Goal: Task Accomplishment & Management: Use online tool/utility

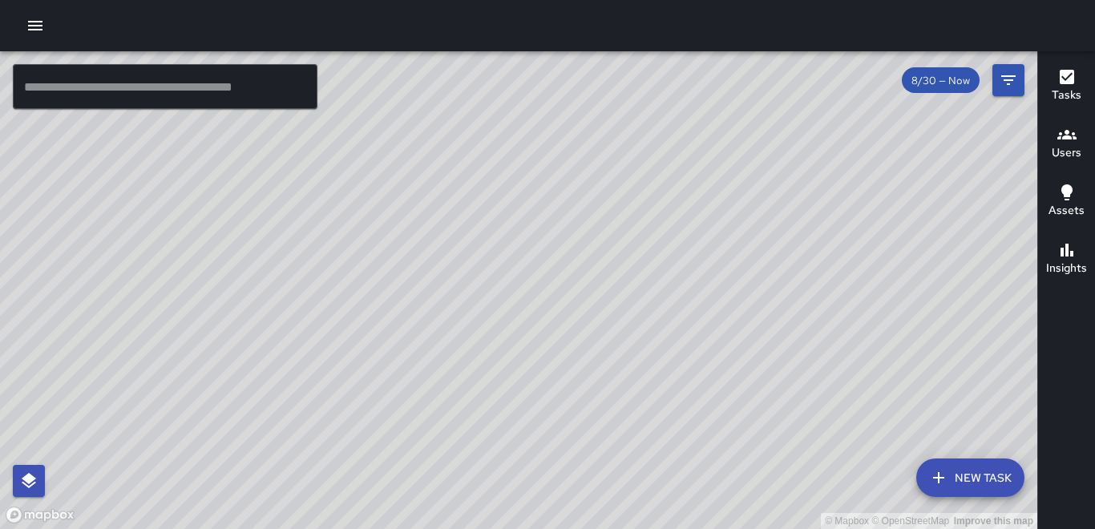
click at [34, 26] on icon "button" at bounding box center [35, 26] width 14 height 10
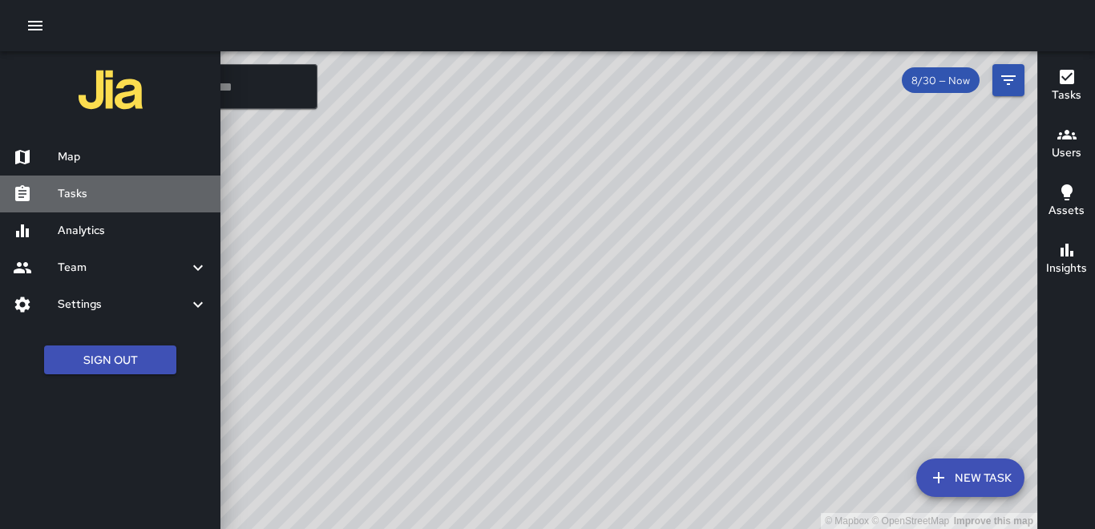
click at [95, 202] on h6 "Tasks" at bounding box center [133, 194] width 150 height 18
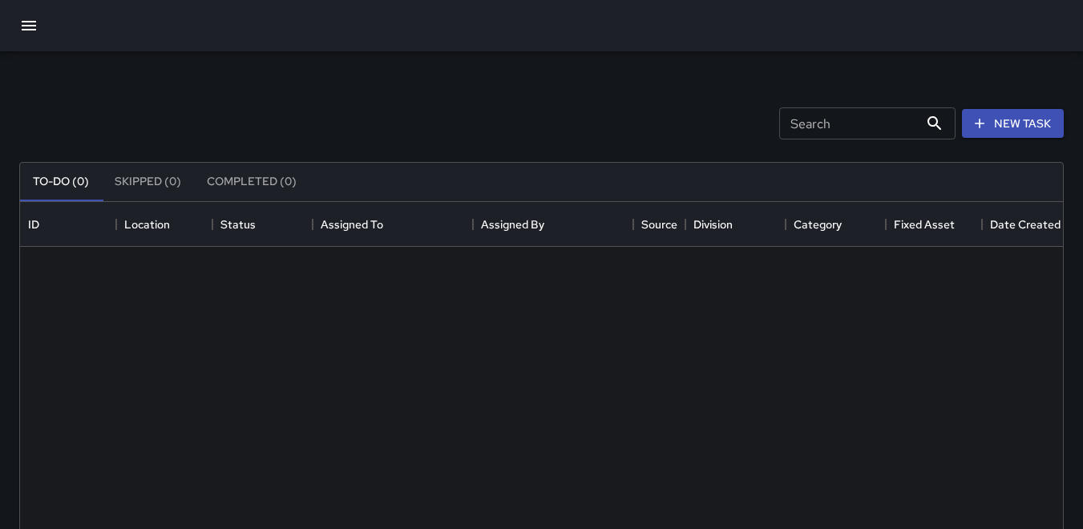
scroll to position [667, 1031]
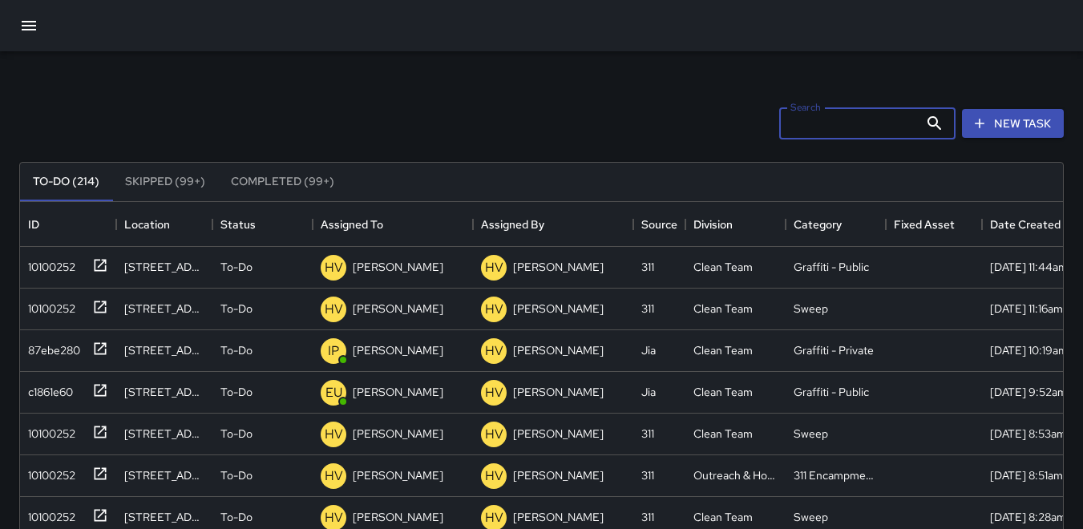
click at [787, 127] on input "Search" at bounding box center [848, 123] width 139 height 32
type input "*"
type input "********"
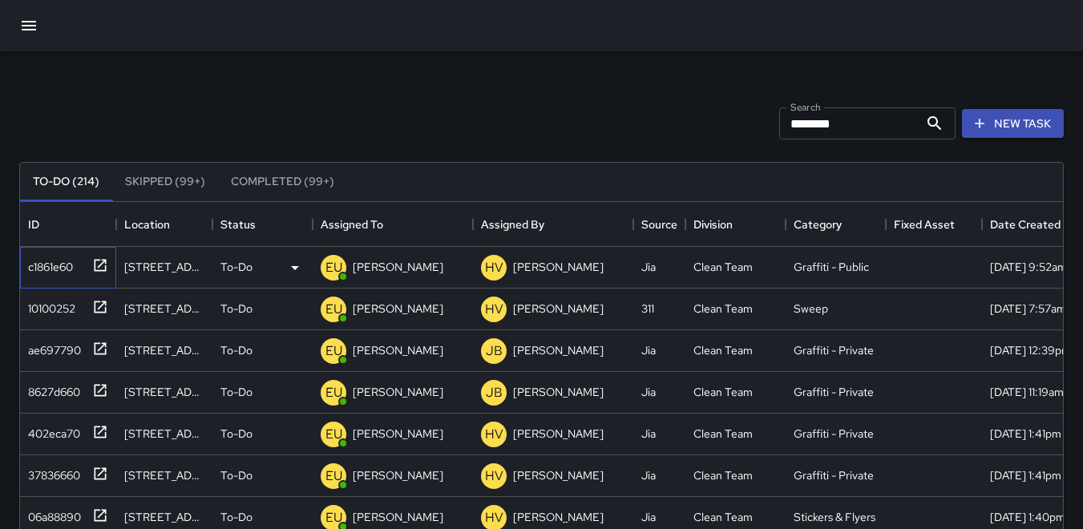
click at [44, 261] on div "c1861e60" at bounding box center [47, 263] width 51 height 22
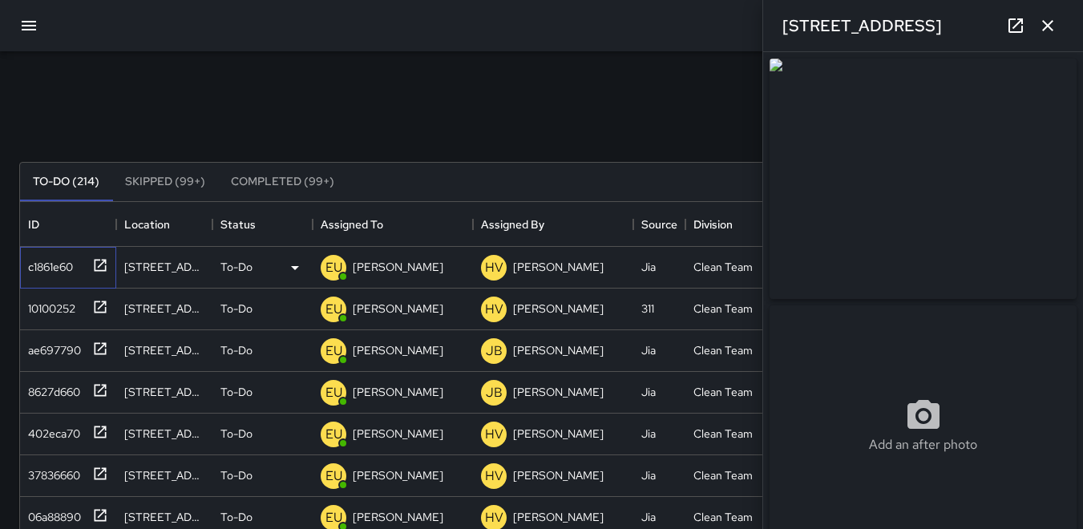
type input "**********"
click at [1054, 29] on icon "button" at bounding box center [1047, 25] width 19 height 19
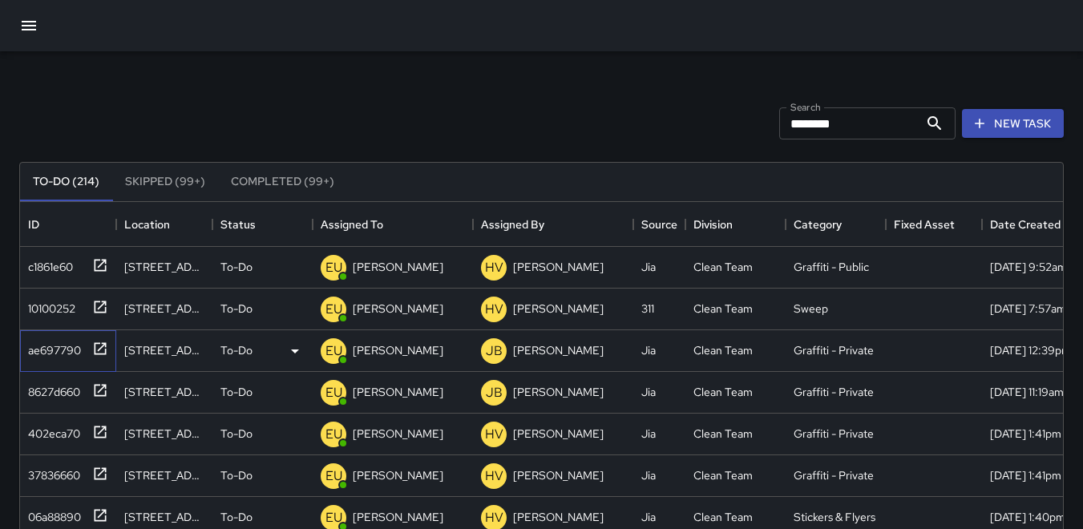
click at [54, 352] on div "ae697790" at bounding box center [51, 347] width 59 height 22
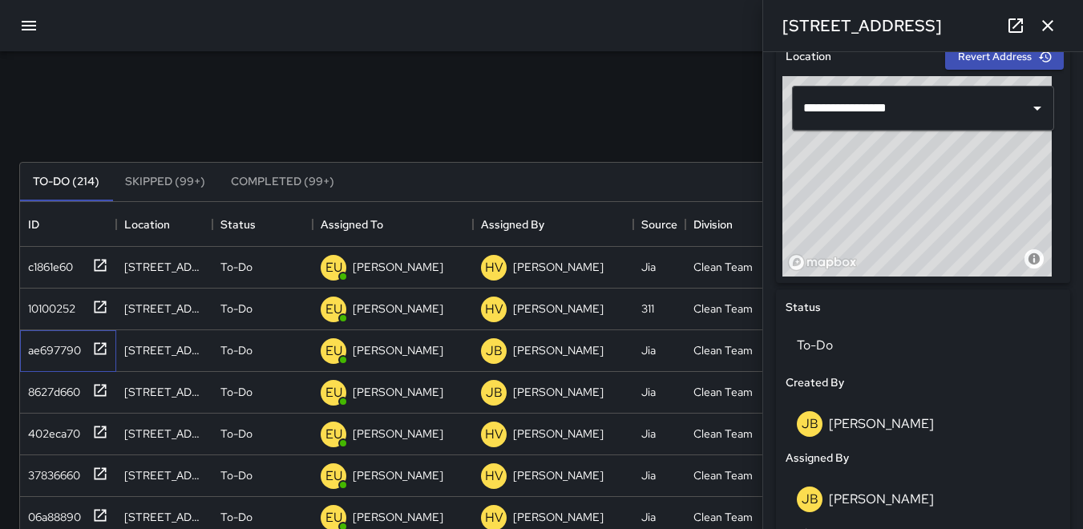
scroll to position [561, 0]
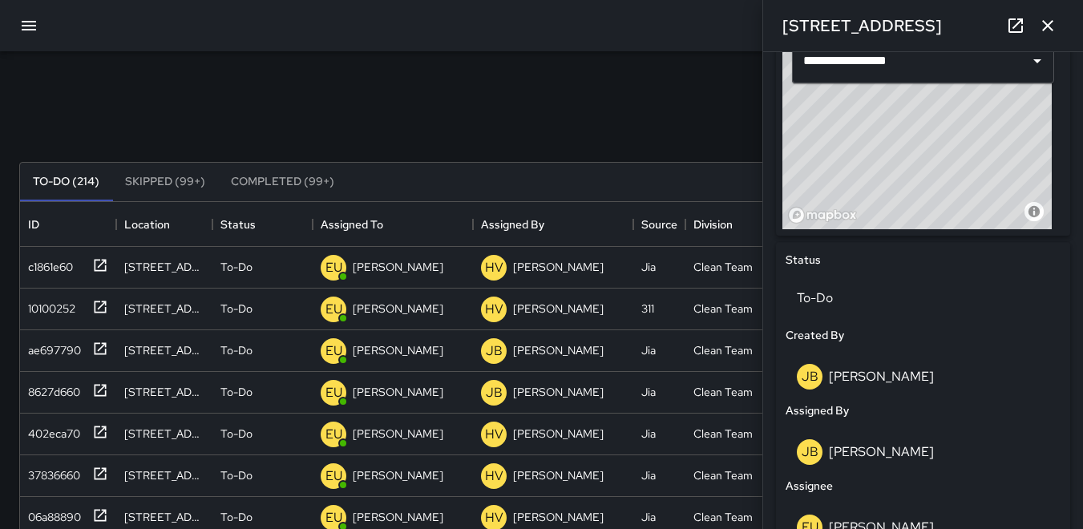
click at [810, 455] on p "JB" at bounding box center [810, 451] width 17 height 19
click at [809, 454] on p "JB" at bounding box center [810, 451] width 17 height 19
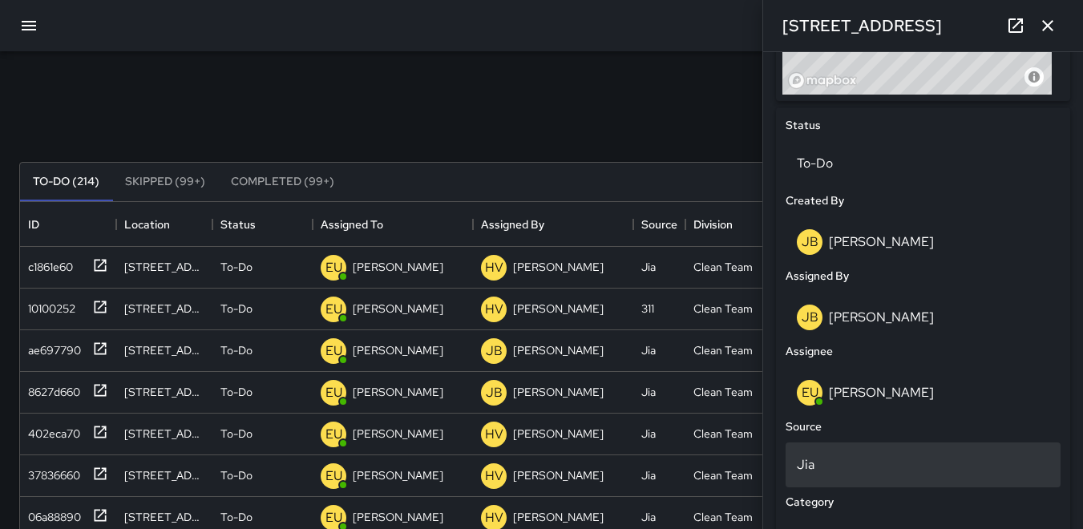
scroll to position [721, 0]
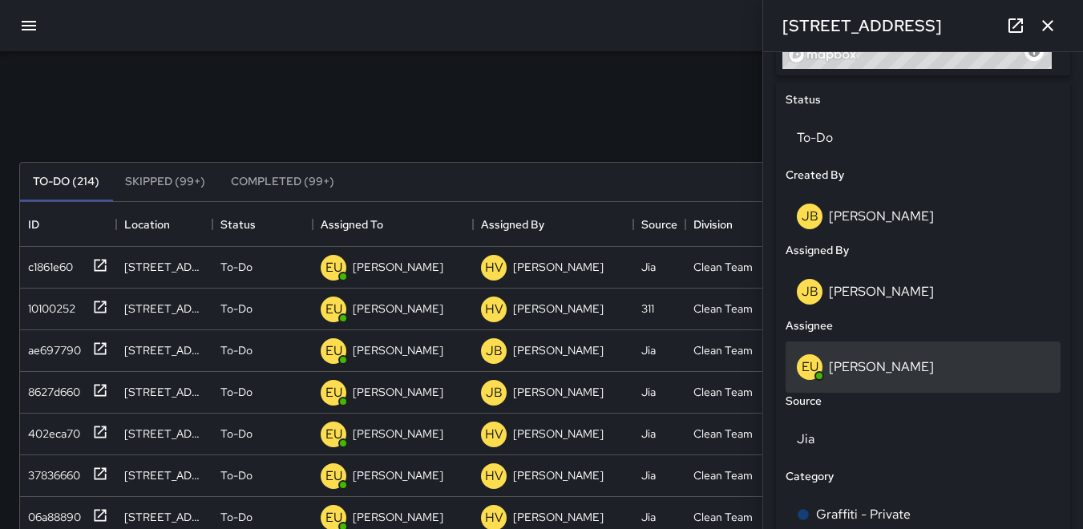
click at [809, 377] on p "EU" at bounding box center [810, 366] width 17 height 19
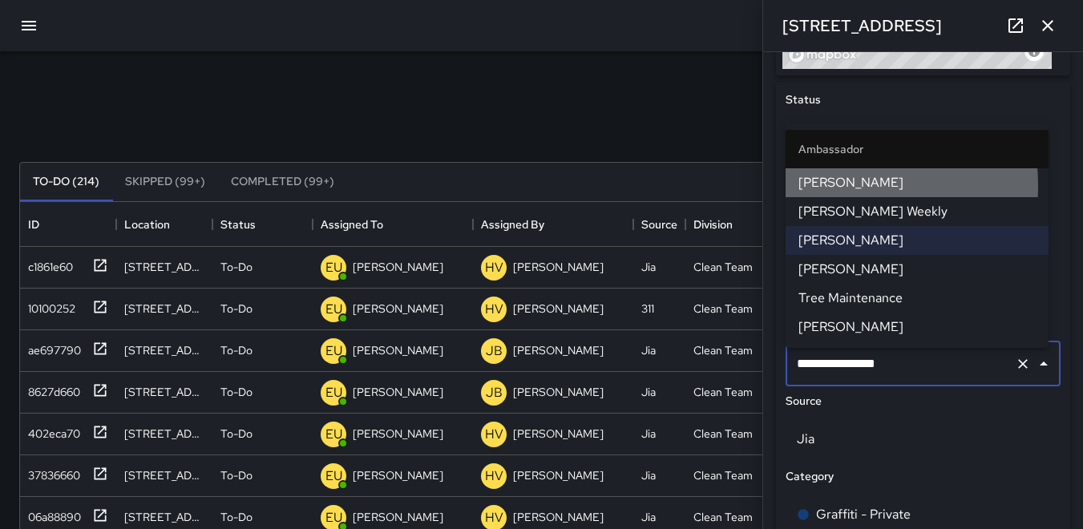
click at [814, 186] on span "[PERSON_NAME]" at bounding box center [916, 182] width 237 height 19
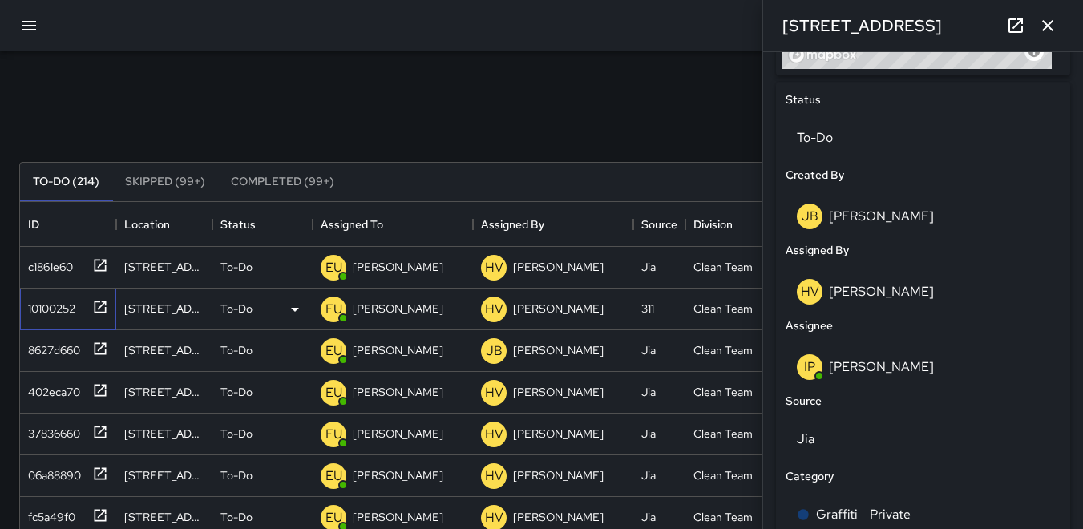
click at [42, 301] on div "10100252" at bounding box center [49, 305] width 54 height 22
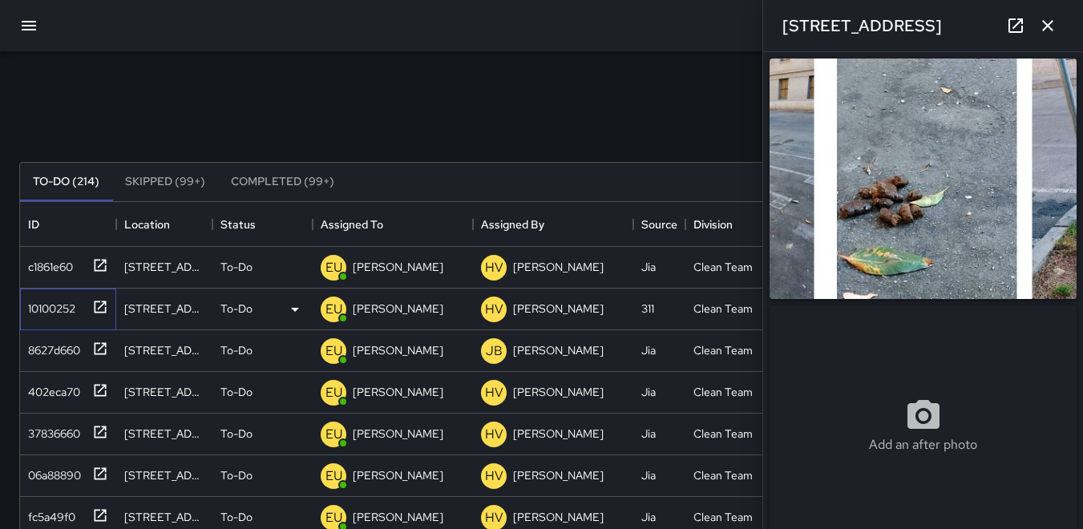
type input "**********"
click at [46, 347] on div "8627d660" at bounding box center [51, 347] width 59 height 22
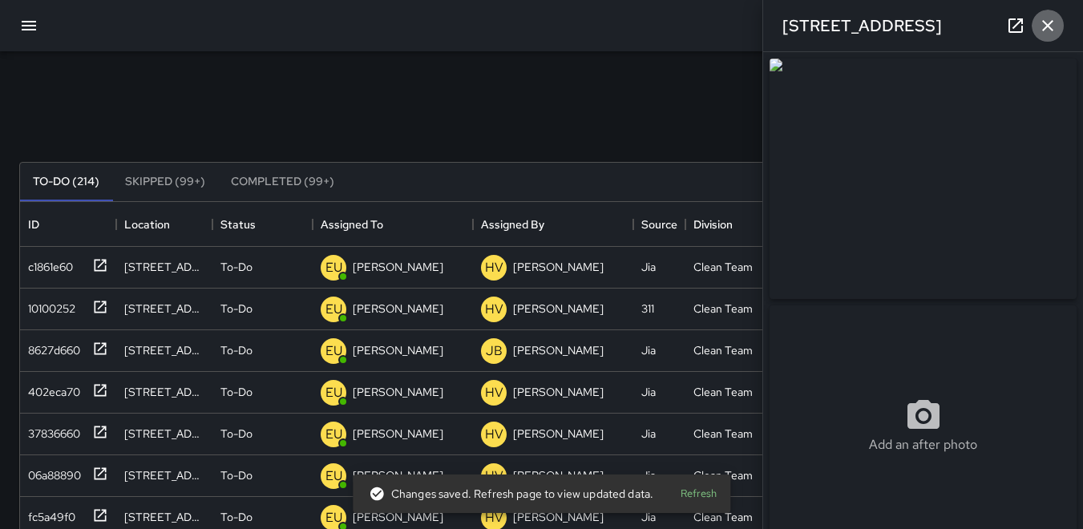
click at [1046, 29] on icon "button" at bounding box center [1047, 25] width 19 height 19
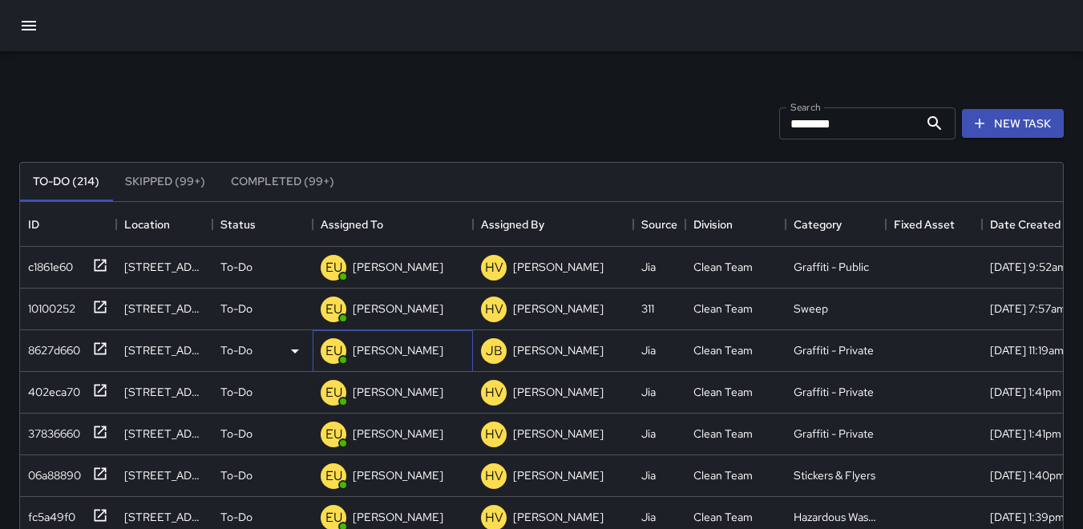
click at [335, 353] on p "EU" at bounding box center [333, 350] width 17 height 19
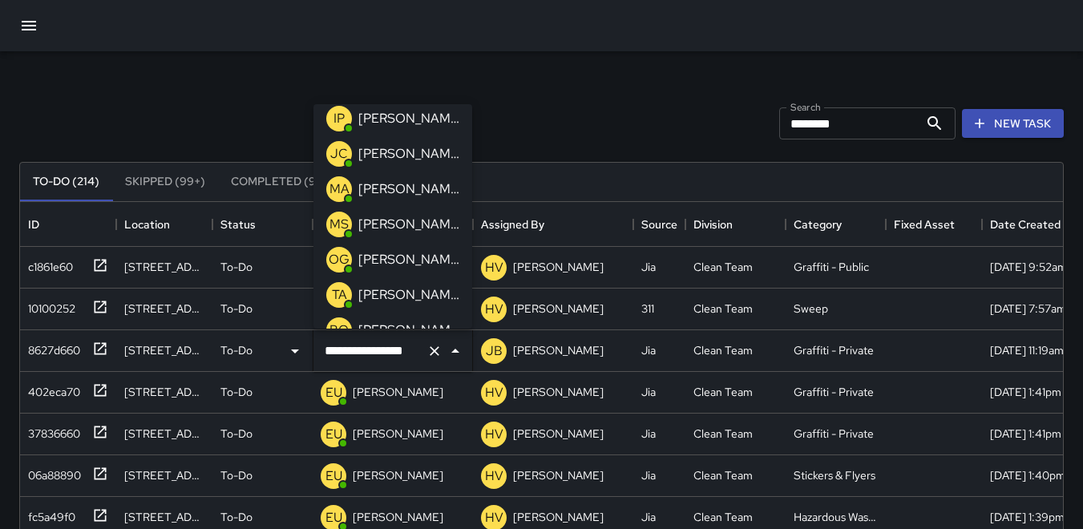
scroll to position [160, 0]
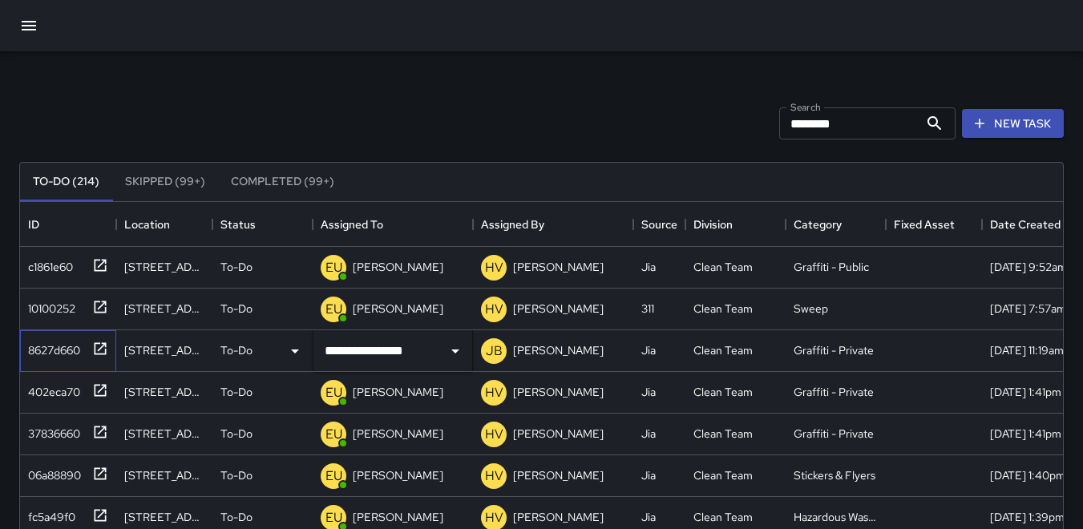
click at [54, 346] on div "8627d660" at bounding box center [51, 347] width 59 height 22
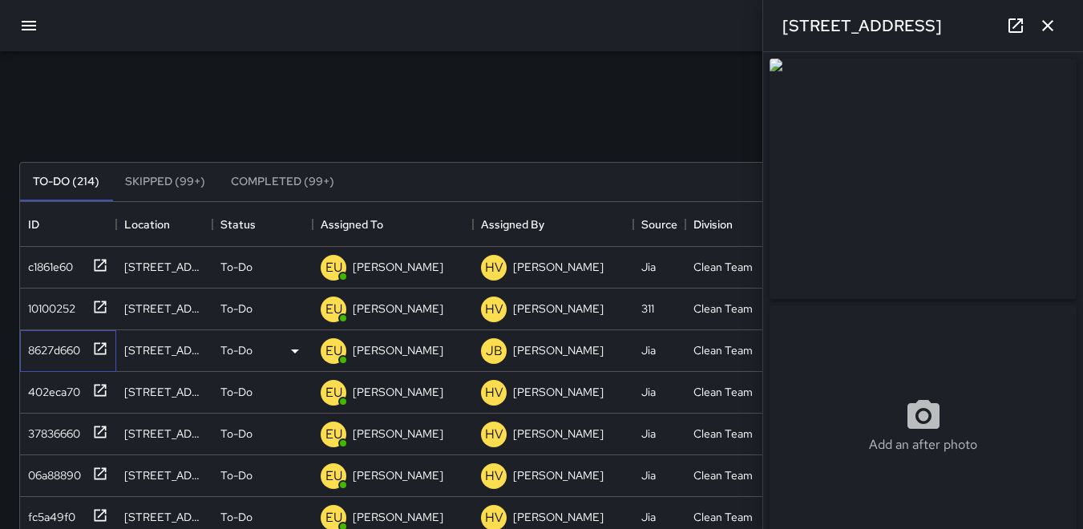
type input "**********"
click at [329, 351] on p "EU" at bounding box center [333, 350] width 17 height 19
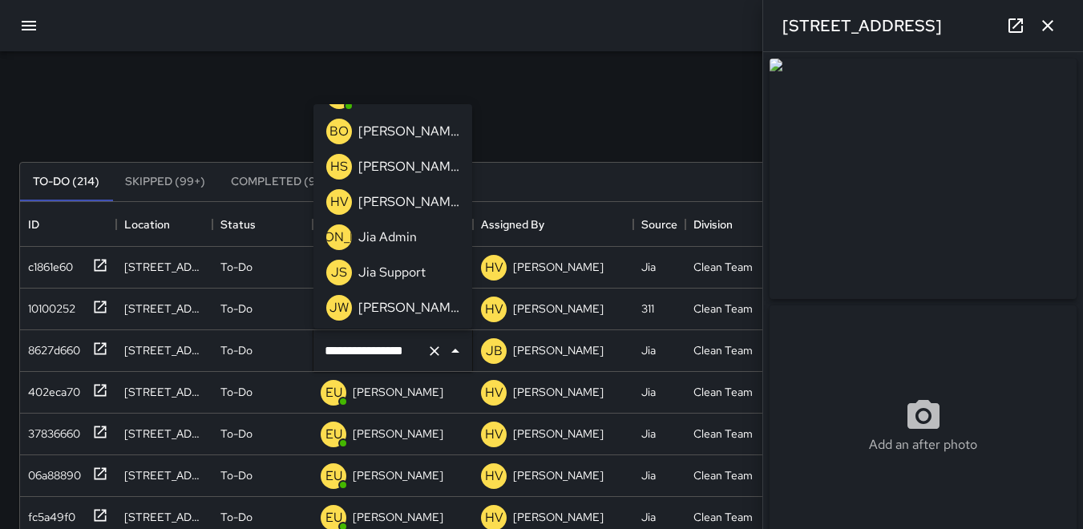
scroll to position [240, 0]
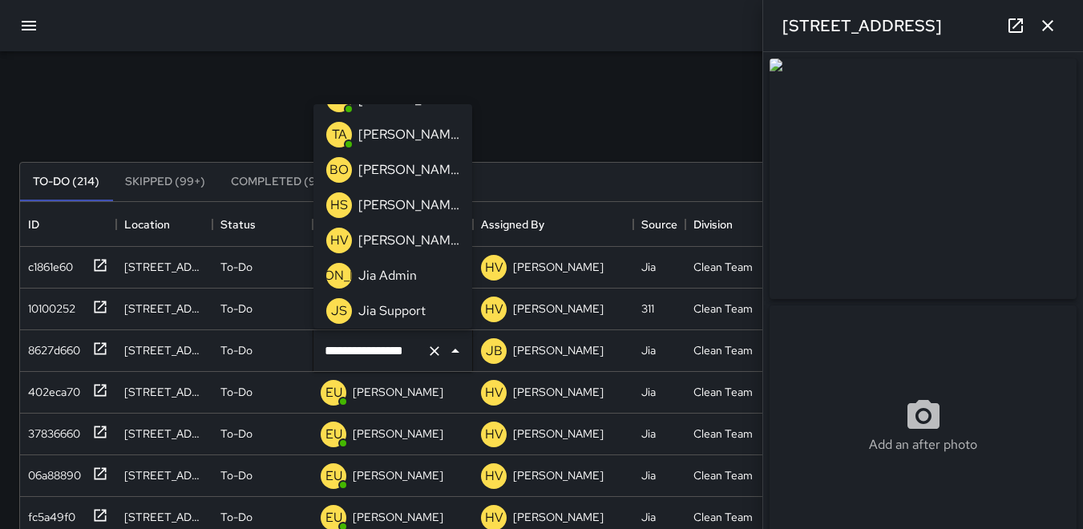
click at [335, 236] on p "HV" at bounding box center [339, 240] width 18 height 19
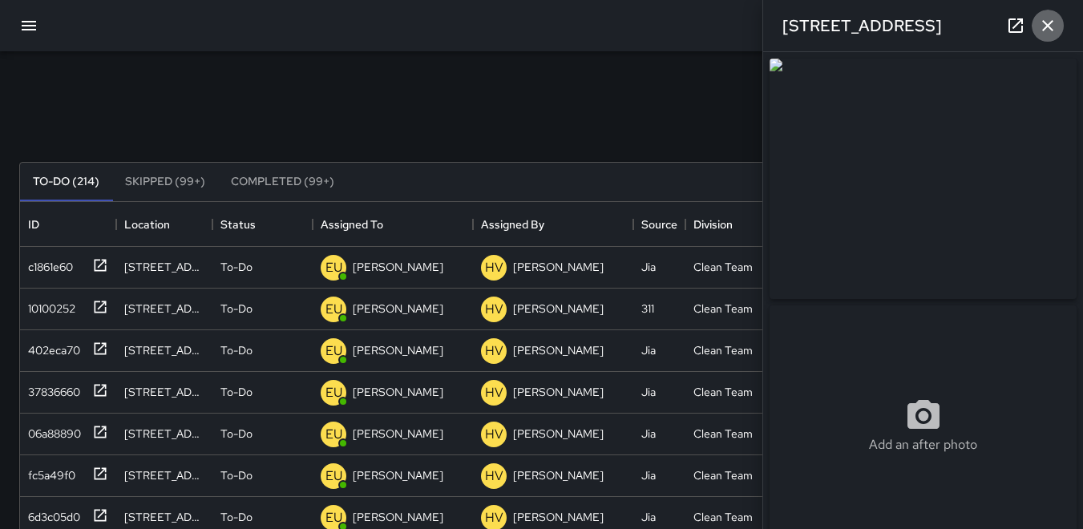
click at [1054, 23] on icon "button" at bounding box center [1047, 25] width 19 height 19
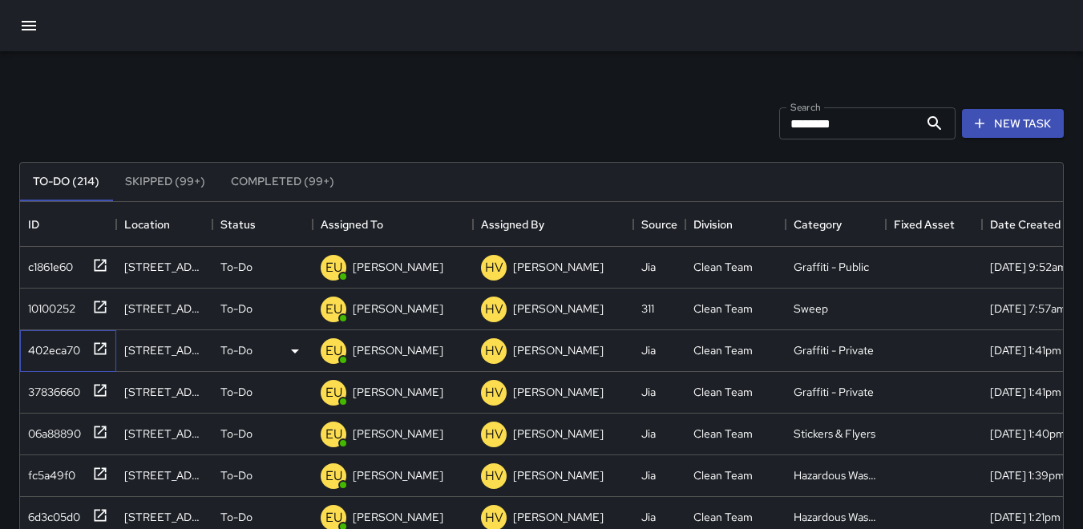
click at [51, 345] on div "402eca70" at bounding box center [51, 347] width 59 height 22
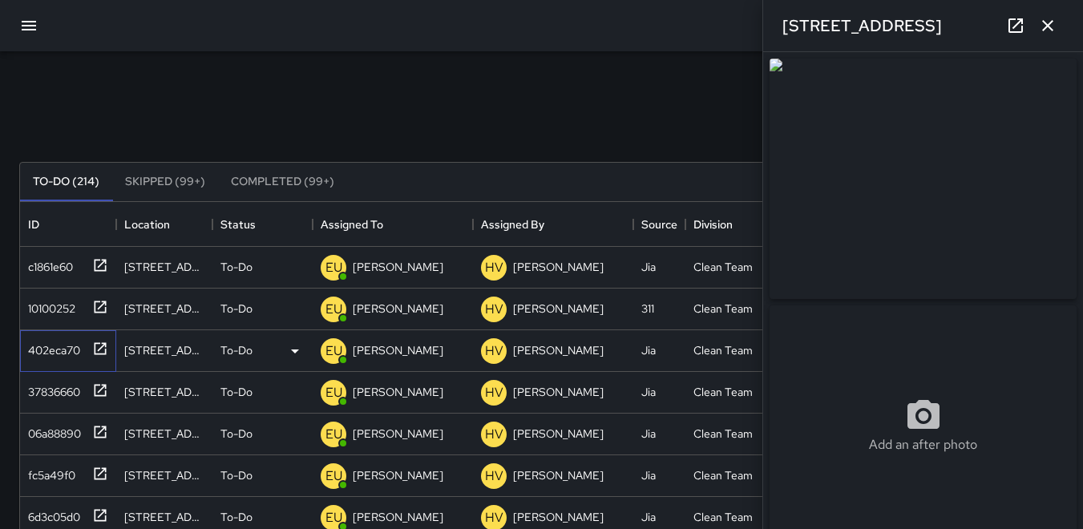
type input "**********"
click at [937, 181] on img at bounding box center [922, 179] width 307 height 240
click at [336, 343] on p "EU" at bounding box center [333, 350] width 17 height 19
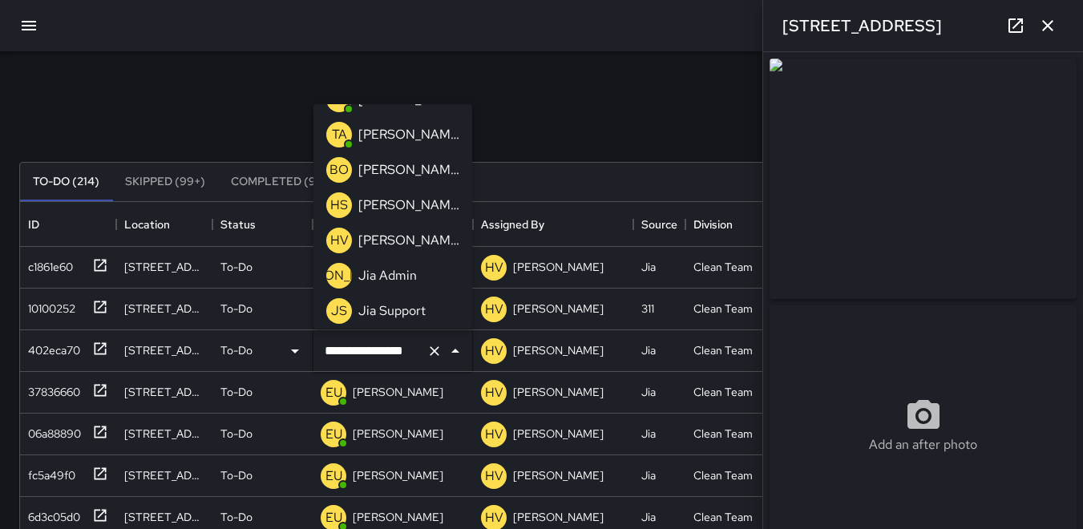
click at [336, 240] on p "HV" at bounding box center [339, 240] width 18 height 19
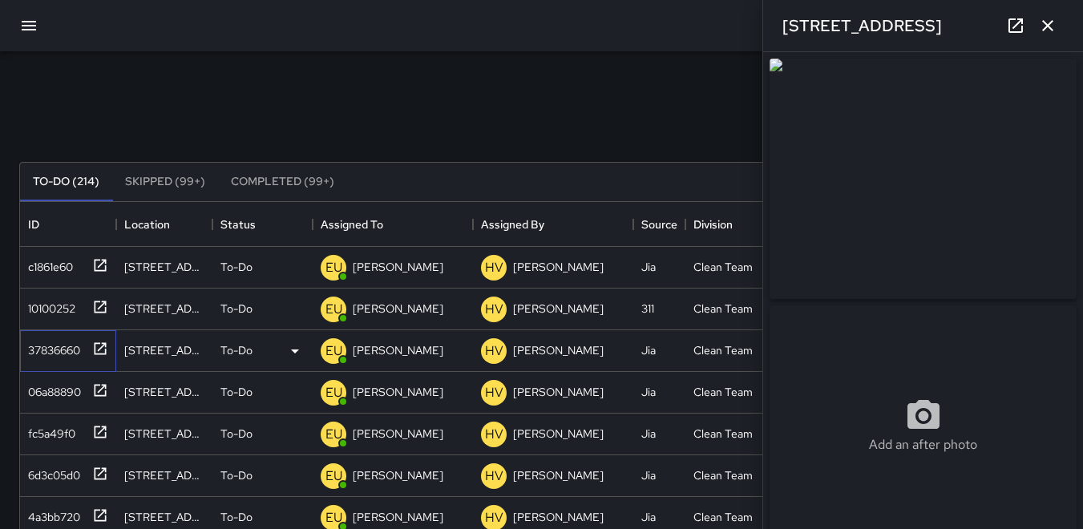
click at [50, 351] on div "37836660" at bounding box center [51, 347] width 59 height 22
type input "**********"
click at [332, 349] on p "EU" at bounding box center [333, 350] width 17 height 19
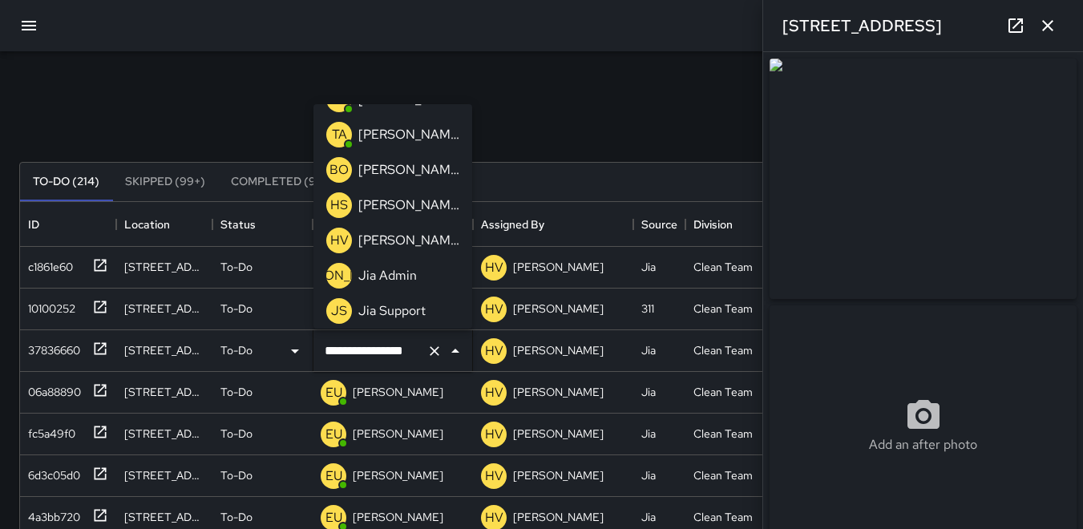
click at [337, 239] on p "HV" at bounding box center [339, 240] width 18 height 19
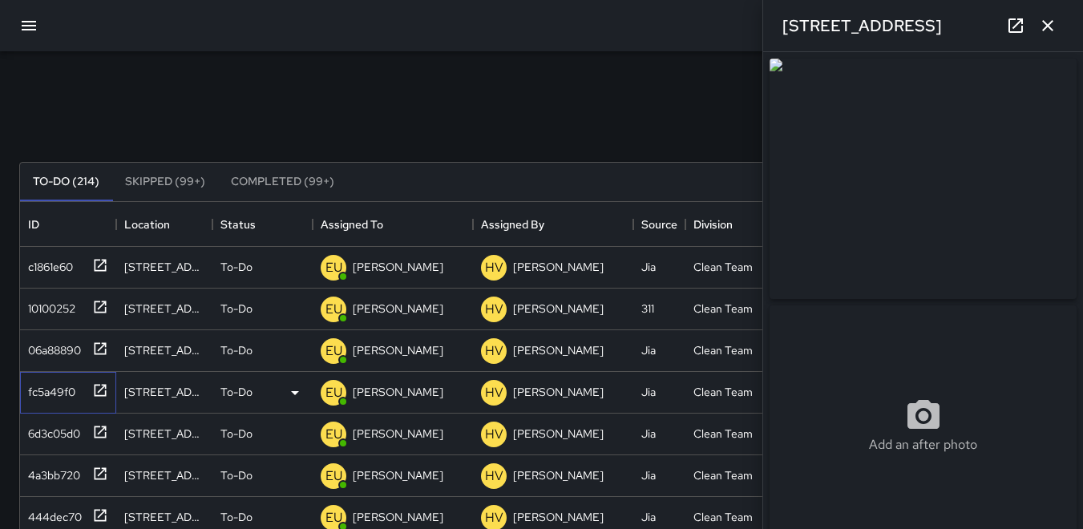
click at [66, 376] on div "fc5a49f0" at bounding box center [65, 389] width 87 height 26
type input "**********"
click at [68, 426] on div "6d3c05d0" at bounding box center [51, 430] width 59 height 22
type input "**********"
click at [64, 469] on div "4a3bb720" at bounding box center [51, 472] width 59 height 22
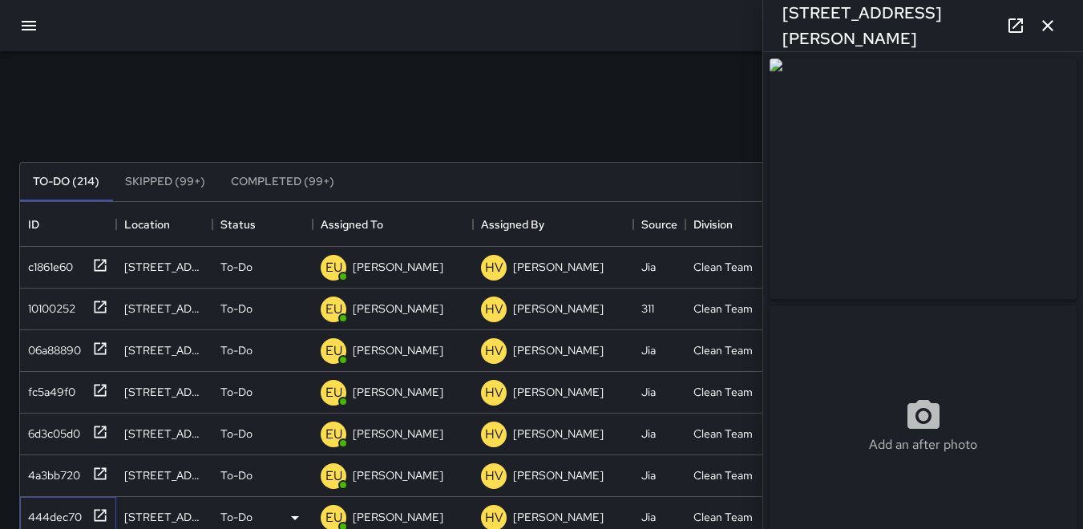
click at [59, 501] on div "444dec70" at bounding box center [65, 514] width 87 height 26
type input "**********"
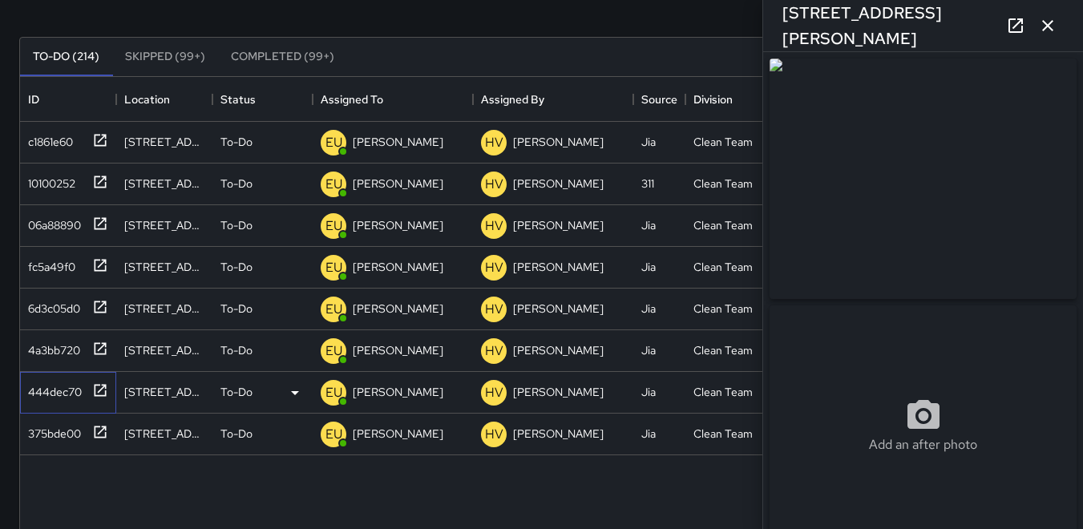
scroll to position [160, 0]
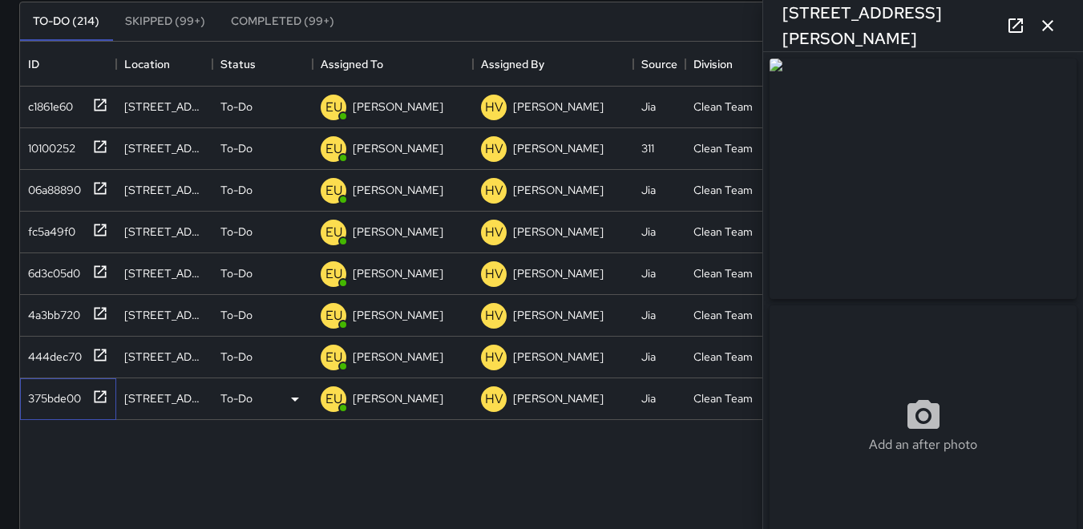
click at [59, 395] on div "375bde00" at bounding box center [51, 395] width 59 height 22
type input "**********"
click at [1047, 25] on icon "button" at bounding box center [1047, 25] width 11 height 11
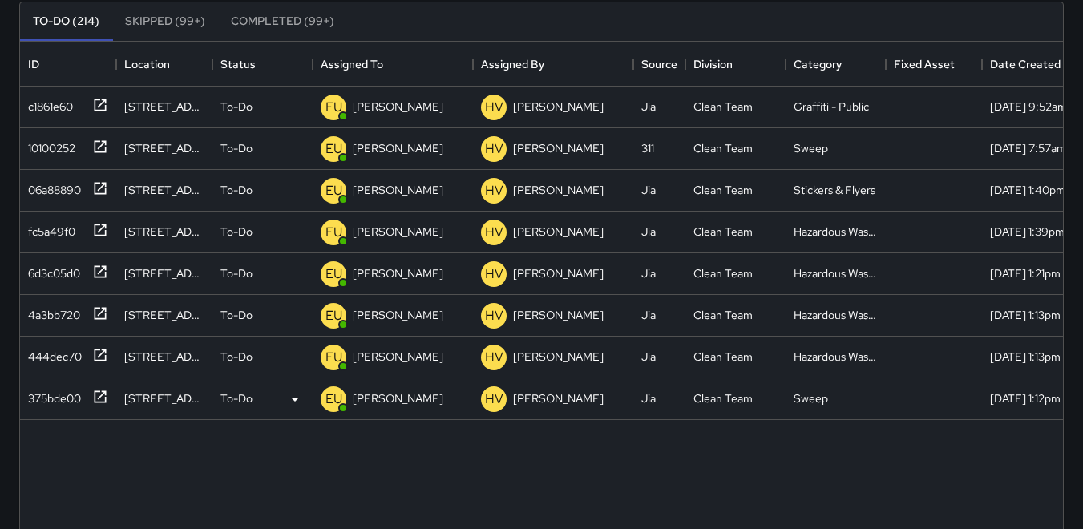
scroll to position [80, 0]
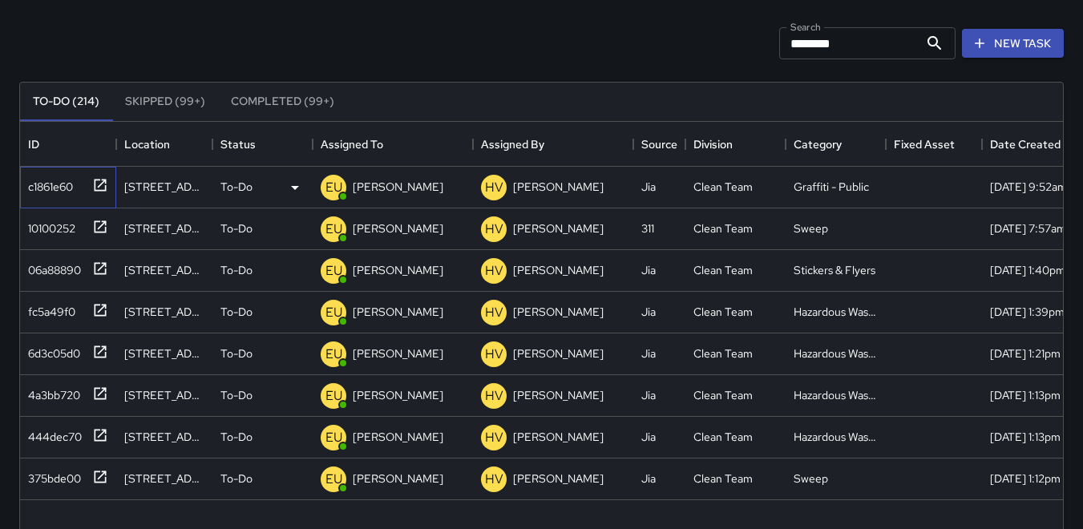
click at [67, 185] on div "c1861e60" at bounding box center [47, 183] width 51 height 22
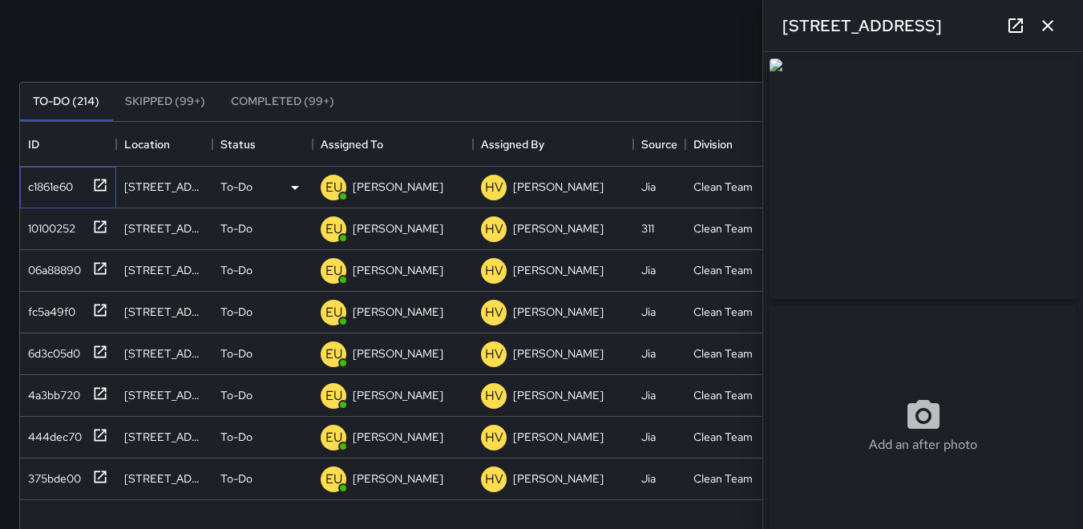
type input "**********"
click at [1050, 25] on icon "button" at bounding box center [1047, 25] width 19 height 19
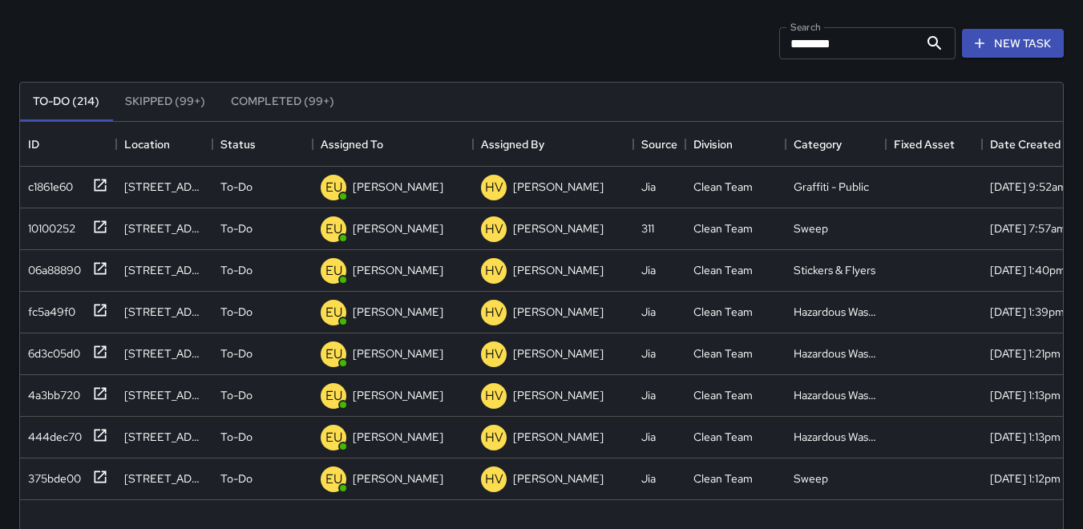
click at [858, 52] on input "********" at bounding box center [848, 43] width 139 height 32
type input "*"
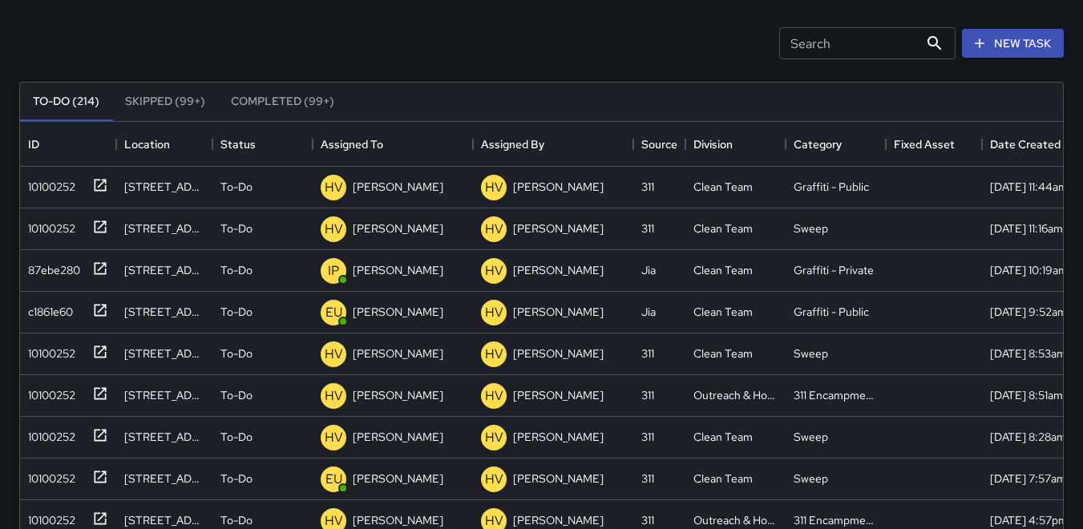
click at [434, 59] on div "Search Search New Task" at bounding box center [541, 43] width 1051 height 83
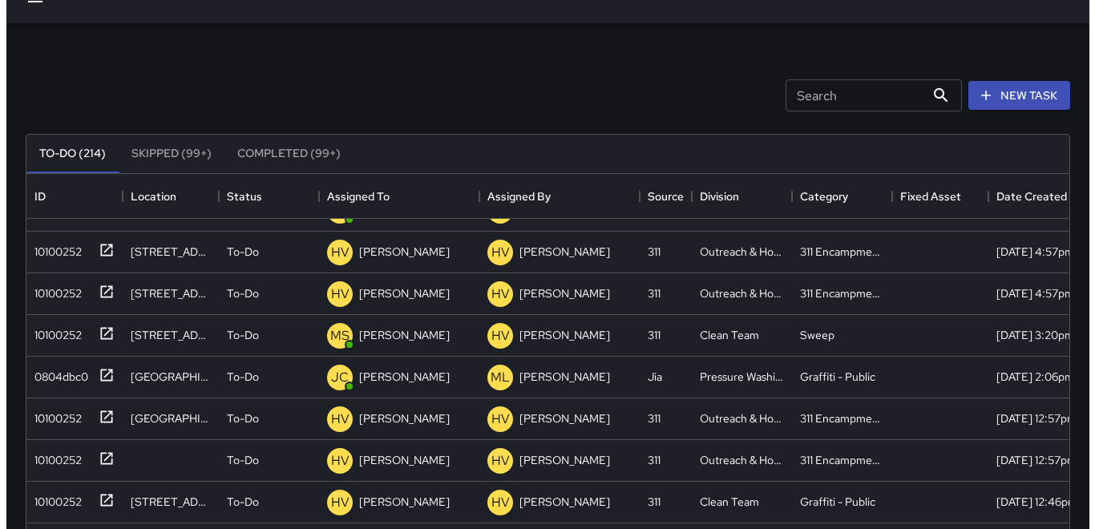
scroll to position [0, 0]
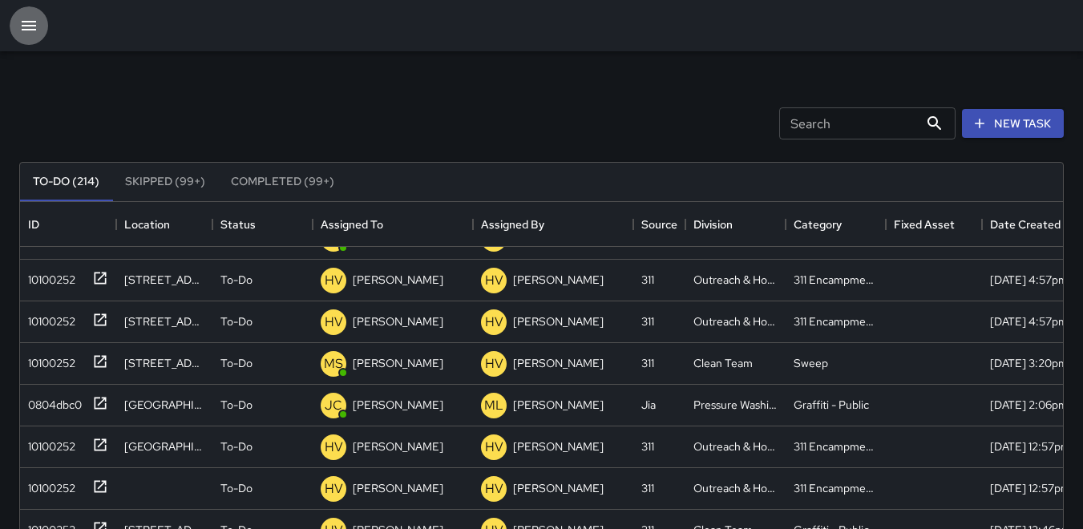
click at [34, 24] on icon "button" at bounding box center [28, 25] width 19 height 19
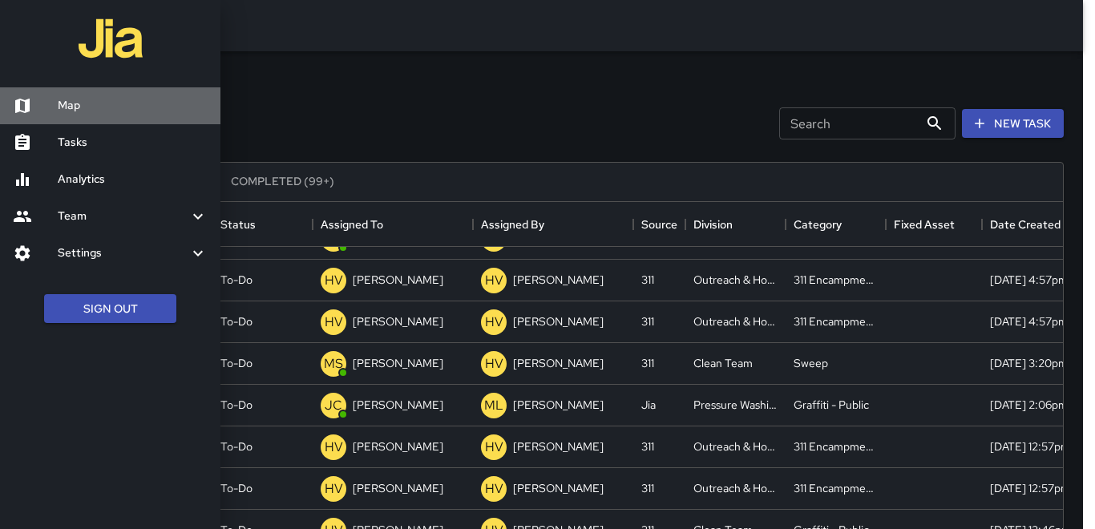
click at [66, 102] on h6 "Map" at bounding box center [133, 106] width 150 height 18
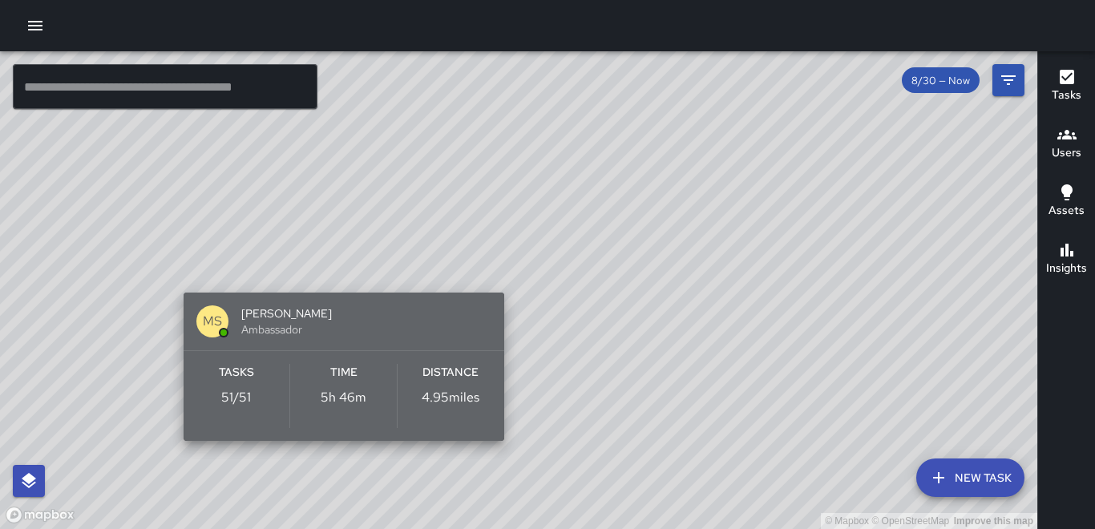
click at [466, 385] on div "Distance 4.95 miles" at bounding box center [451, 396] width 107 height 64
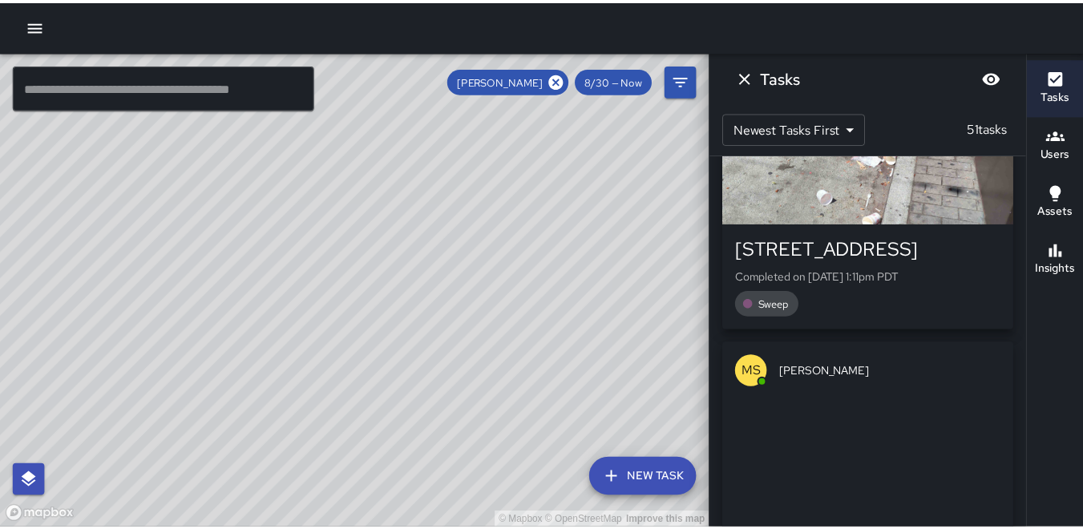
scroll to position [401, 0]
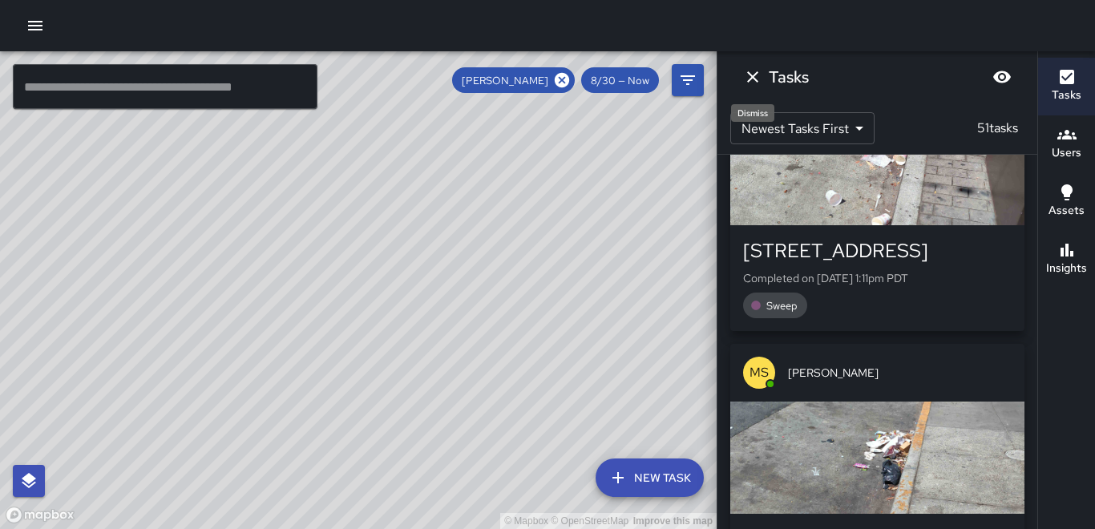
click at [745, 75] on icon "Dismiss" at bounding box center [752, 76] width 19 height 19
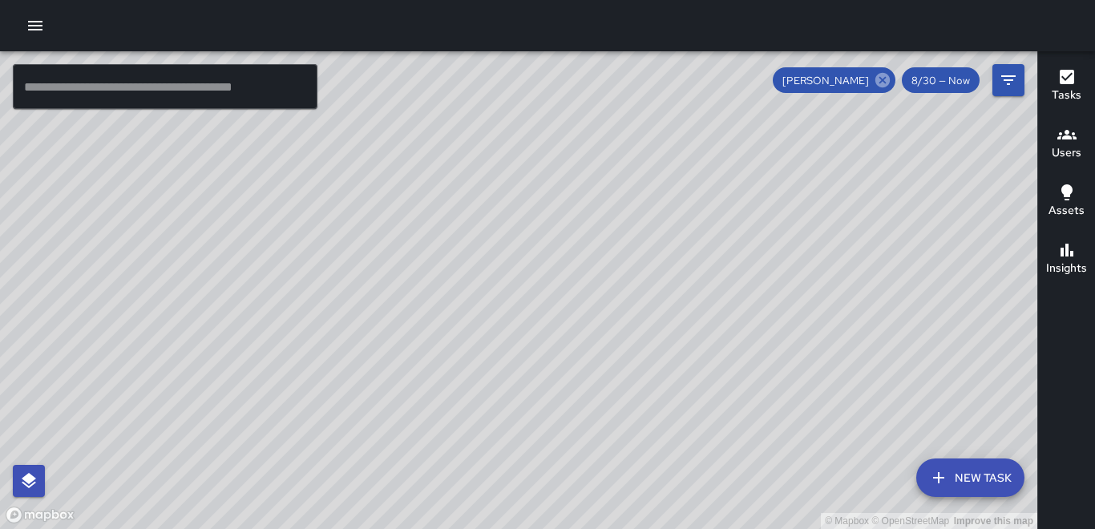
click at [881, 80] on icon at bounding box center [882, 80] width 14 height 14
click at [33, 28] on icon "button" at bounding box center [35, 25] width 19 height 19
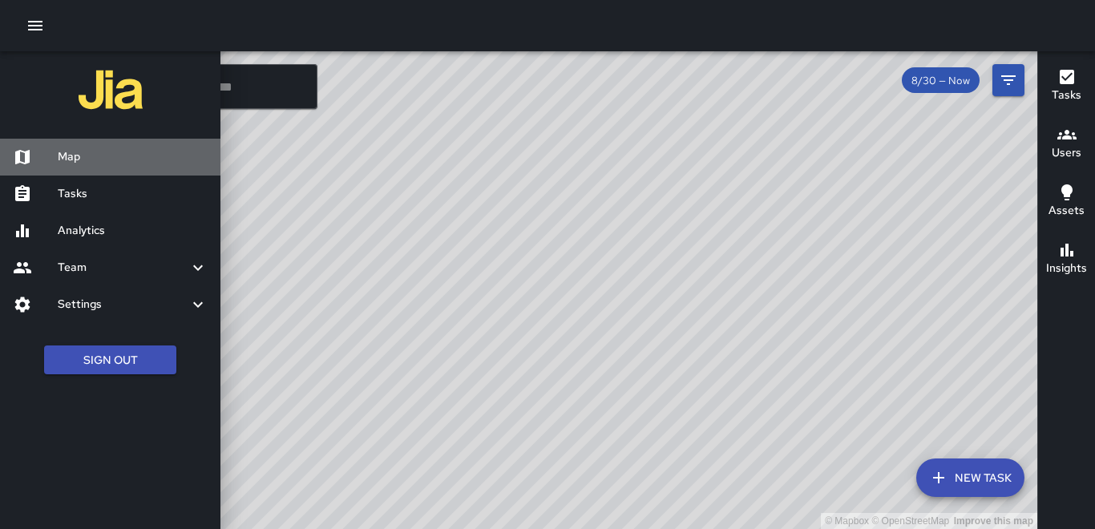
click at [113, 164] on h6 "Map" at bounding box center [133, 157] width 150 height 18
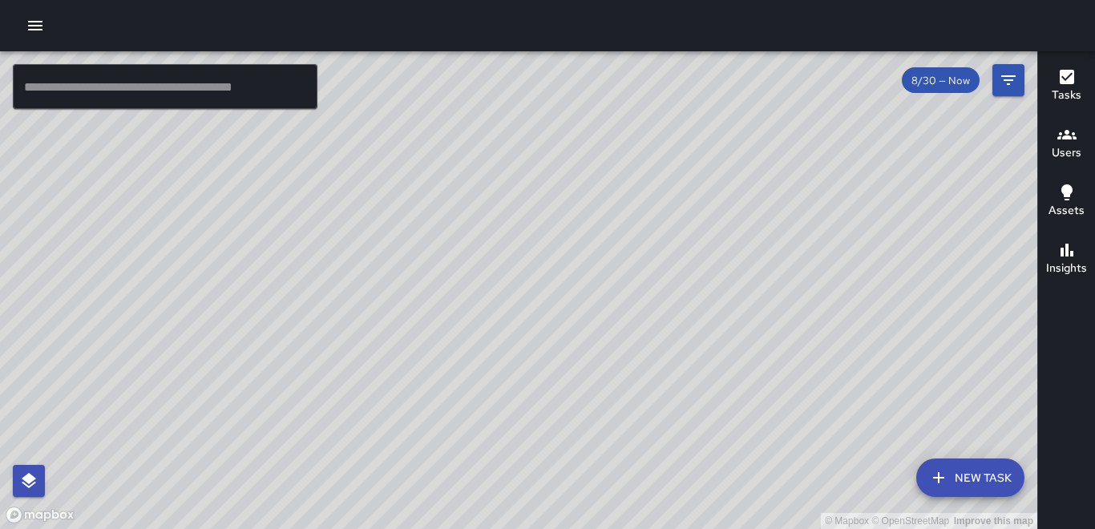
click at [31, 22] on icon "button" at bounding box center [35, 26] width 14 height 10
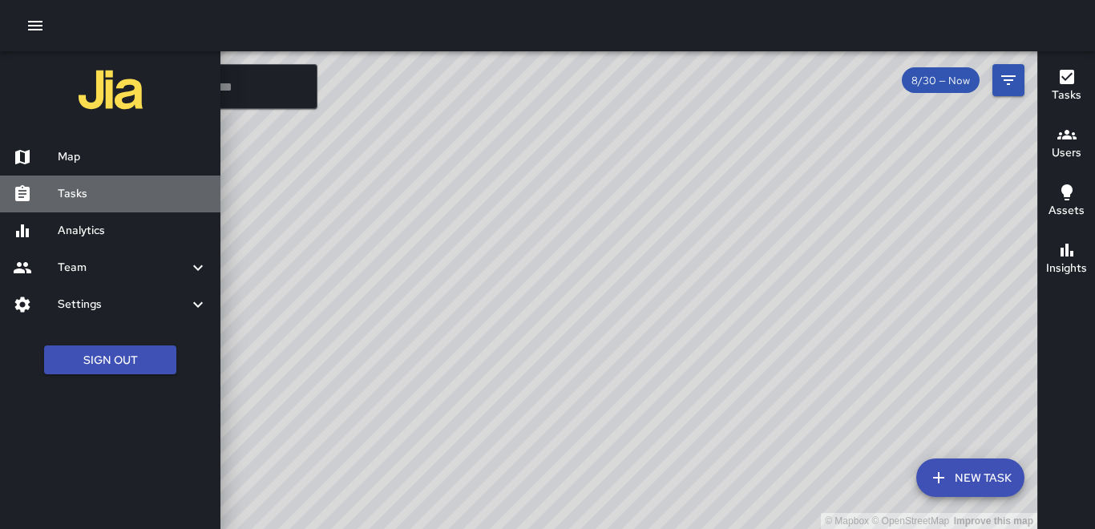
click at [136, 188] on h6 "Tasks" at bounding box center [133, 194] width 150 height 18
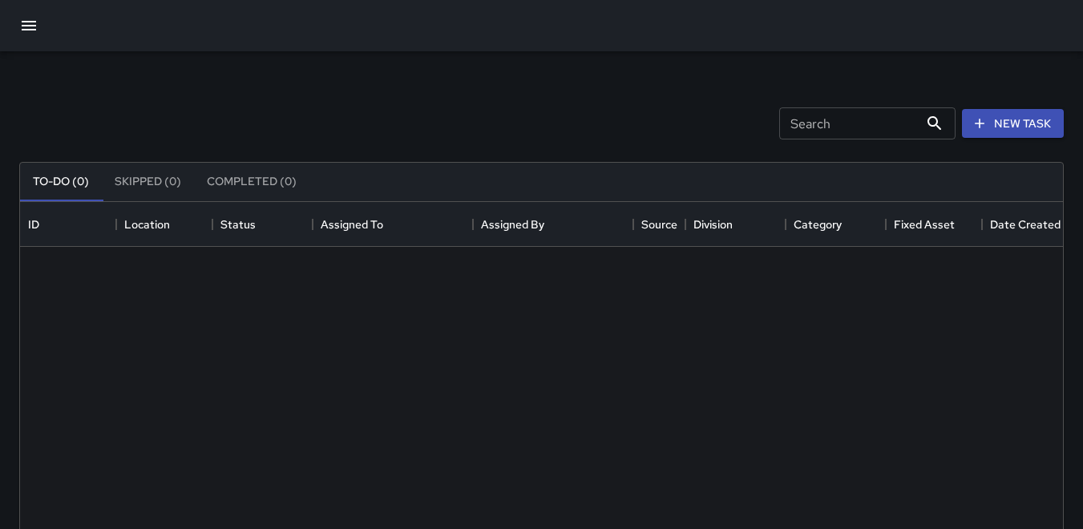
scroll to position [667, 1031]
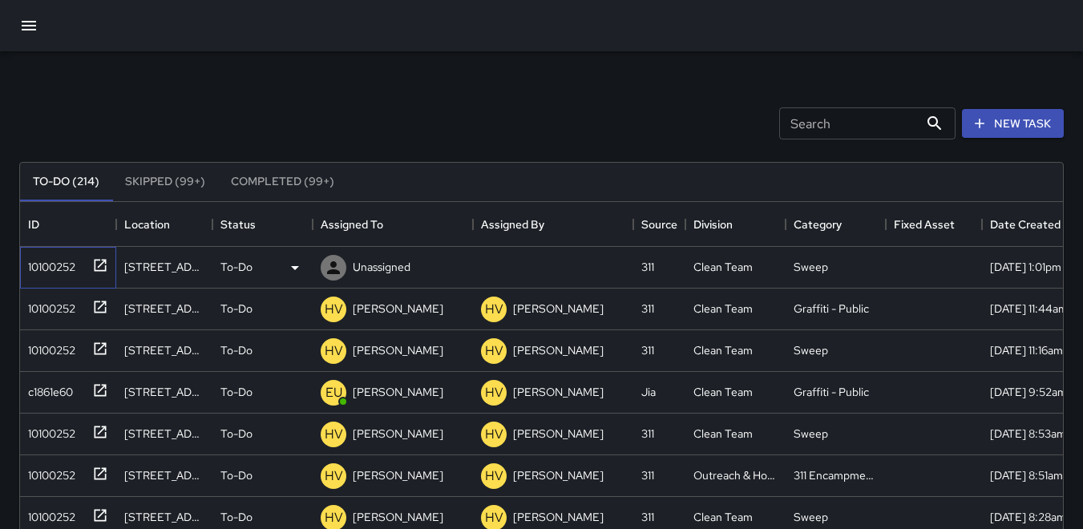
click at [80, 263] on div "10100252" at bounding box center [65, 264] width 87 height 26
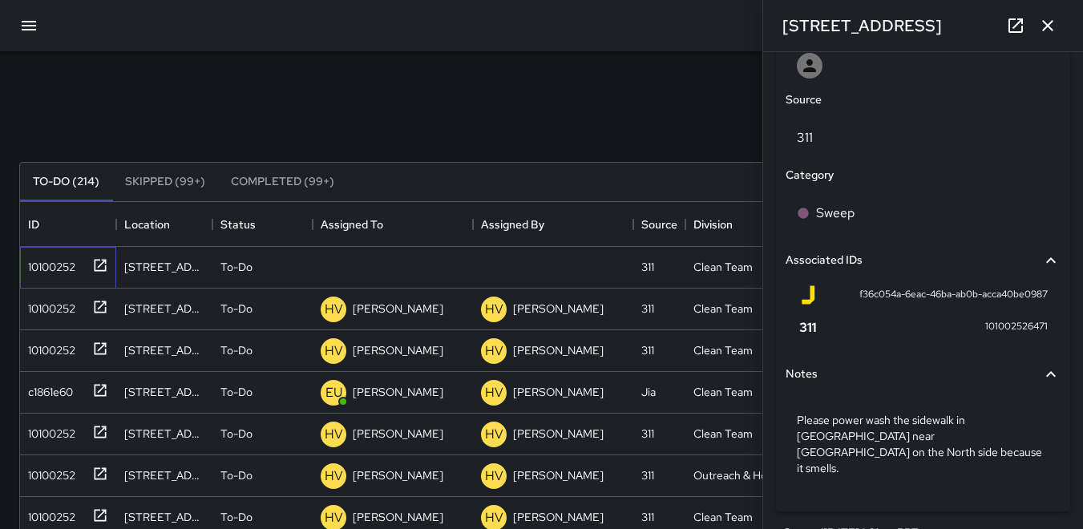
scroll to position [893, 0]
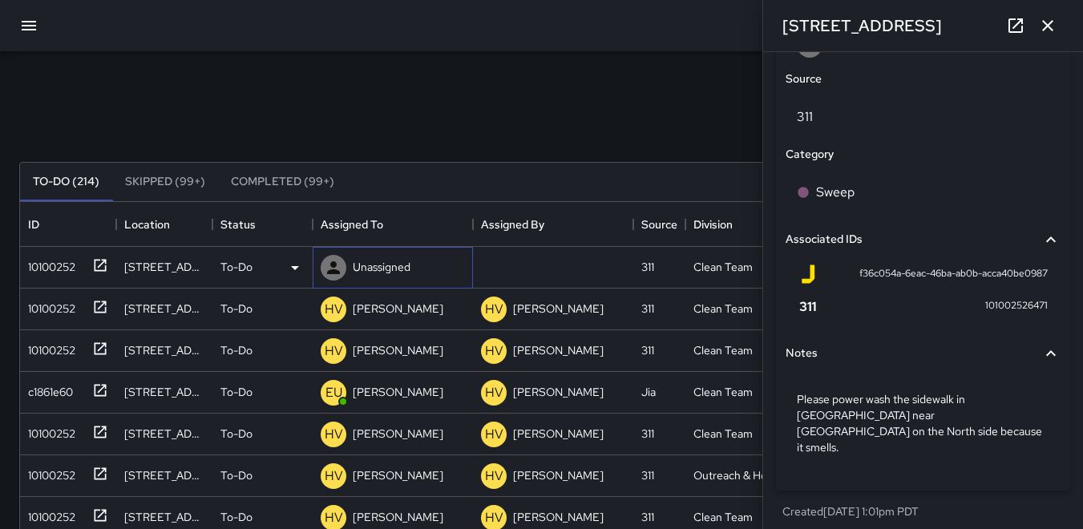
click at [337, 272] on icon at bounding box center [333, 267] width 13 height 13
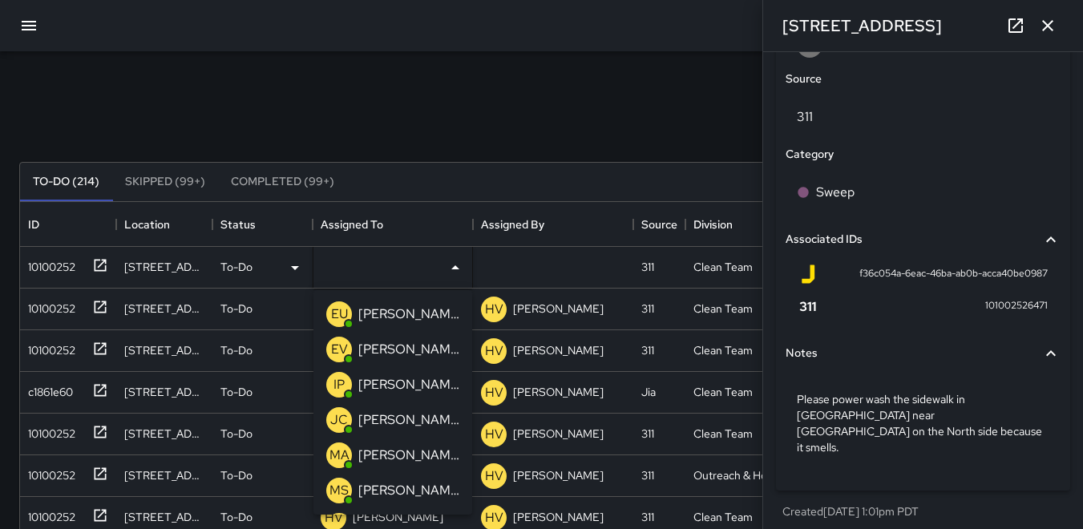
click at [335, 418] on p "JC" at bounding box center [339, 419] width 18 height 19
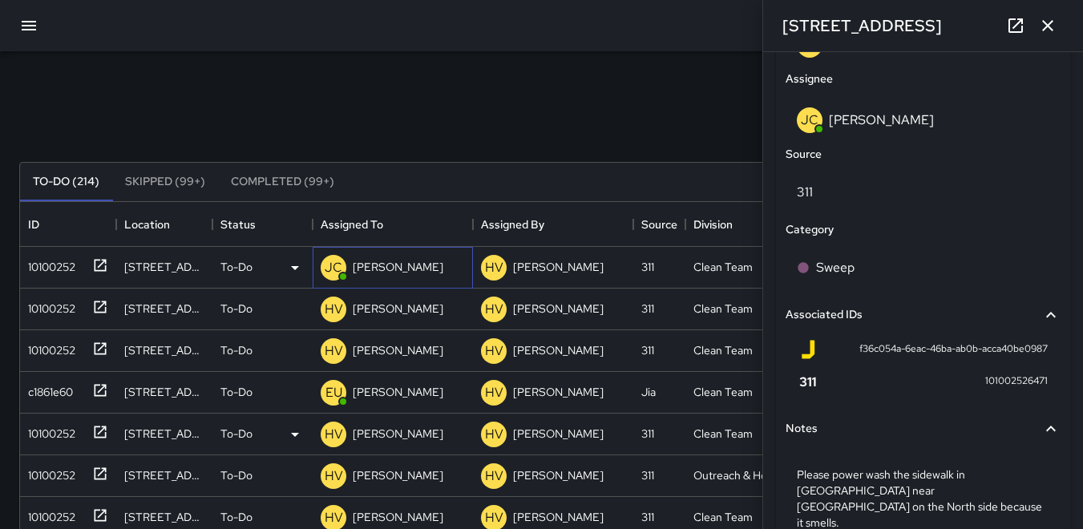
scroll to position [968, 0]
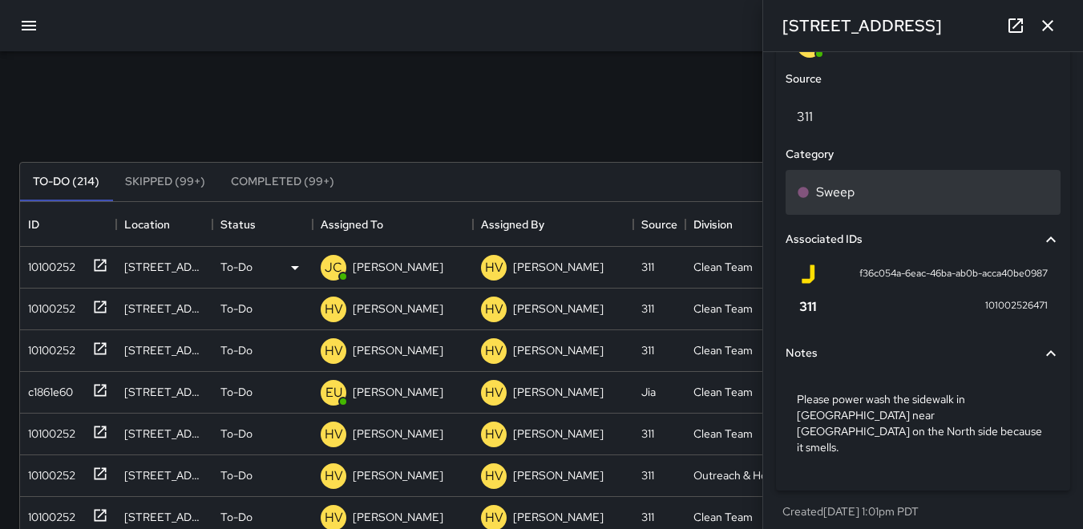
click at [830, 198] on p "Sweep" at bounding box center [835, 192] width 38 height 19
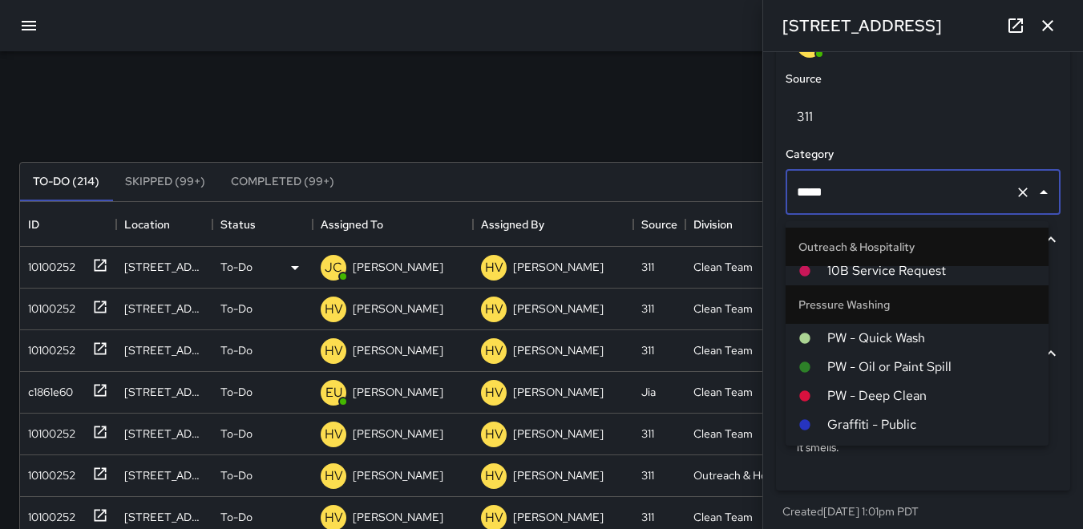
scroll to position [1443, 0]
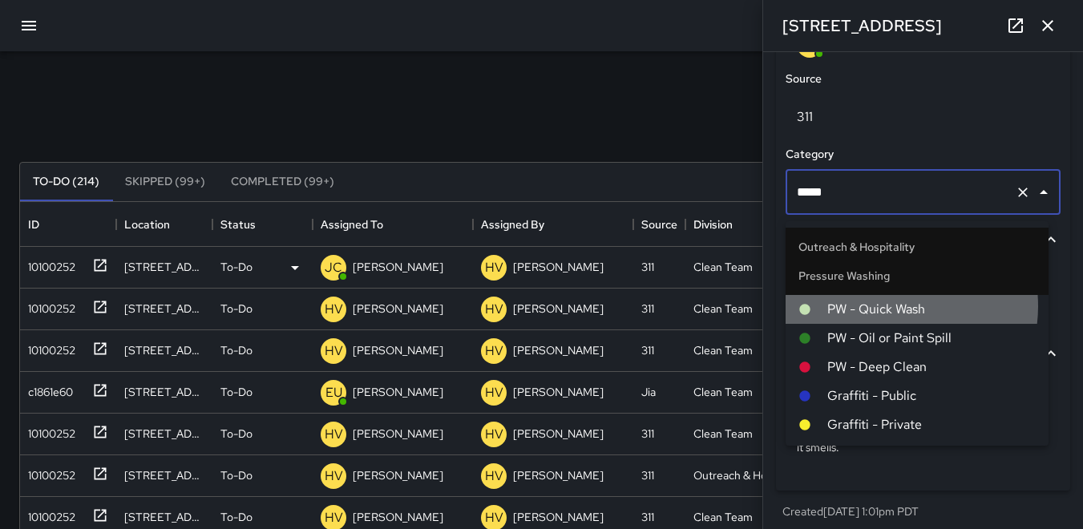
click at [886, 306] on span "PW - Quick Wash" at bounding box center [931, 309] width 208 height 19
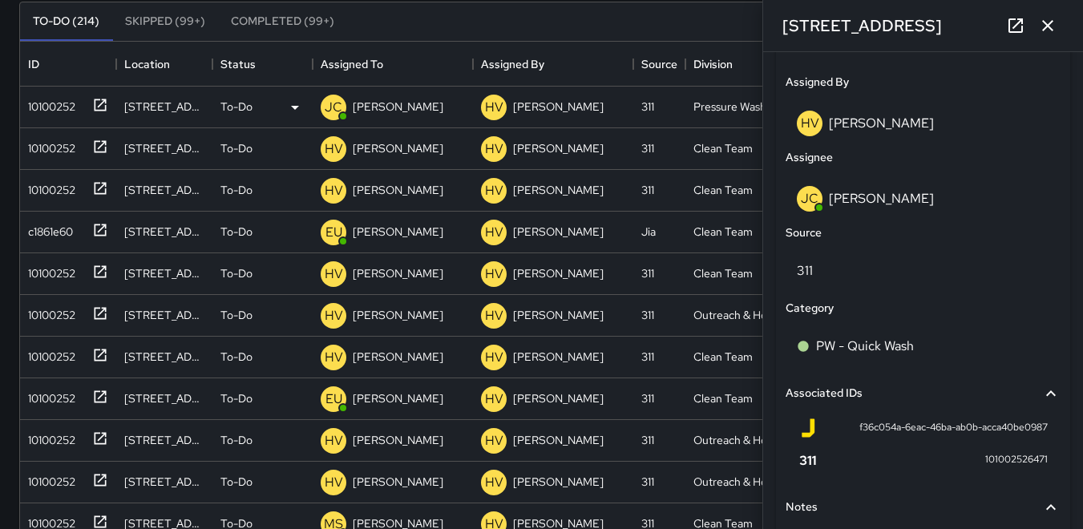
scroll to position [808, 0]
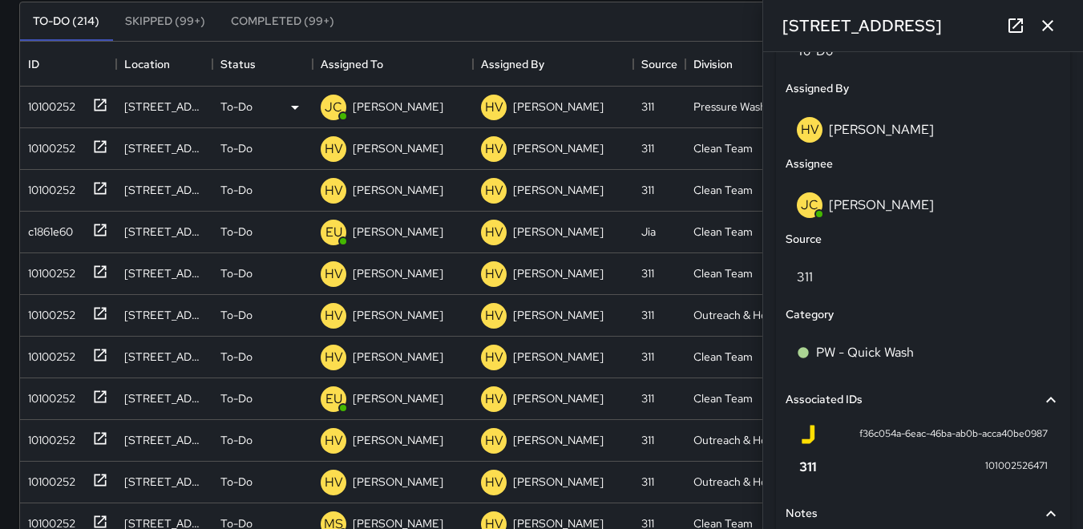
click at [1053, 28] on icon "button" at bounding box center [1047, 25] width 19 height 19
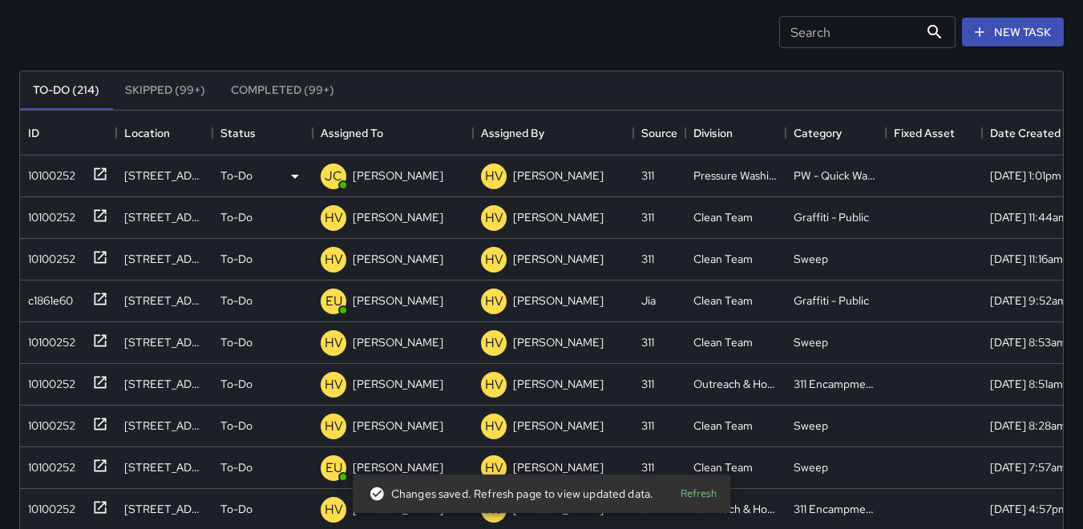
scroll to position [0, 0]
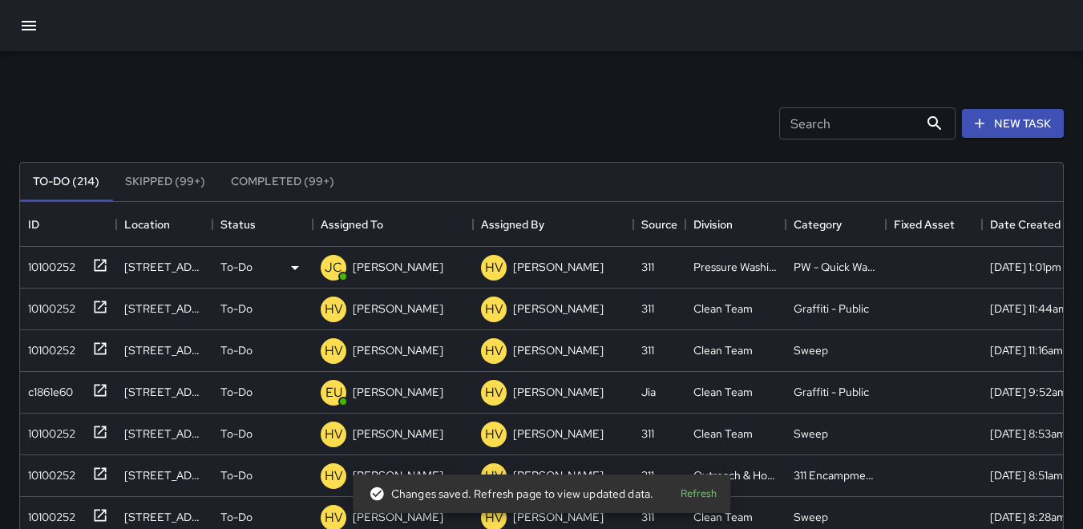
click at [30, 19] on icon "button" at bounding box center [28, 25] width 19 height 19
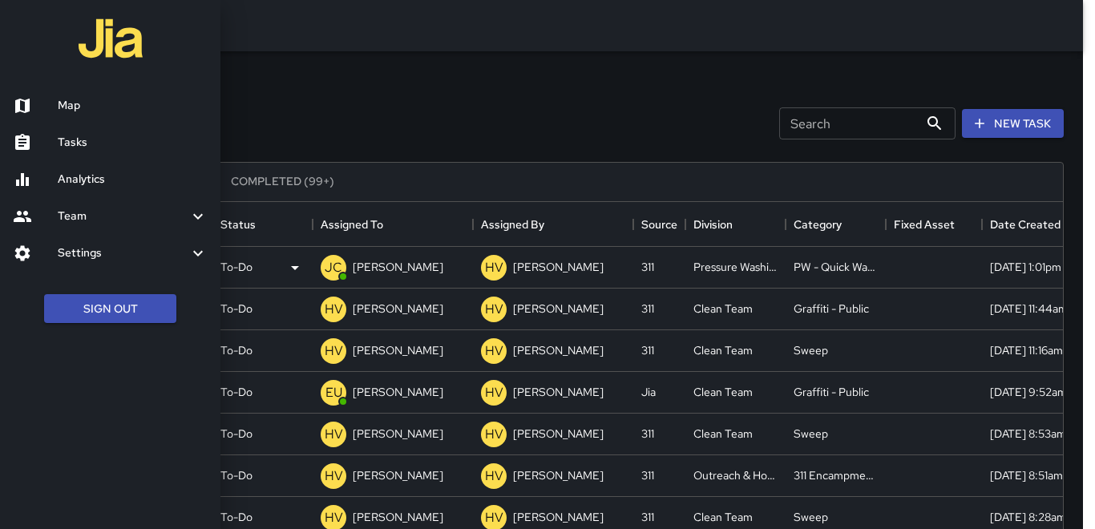
click at [290, 80] on div at bounding box center [547, 264] width 1095 height 529
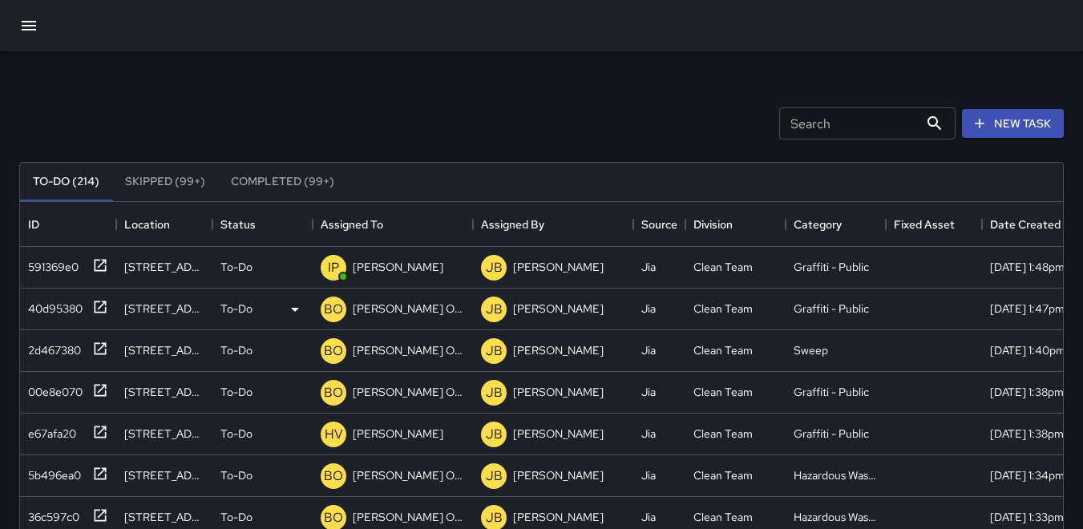
scroll to position [1122, 0]
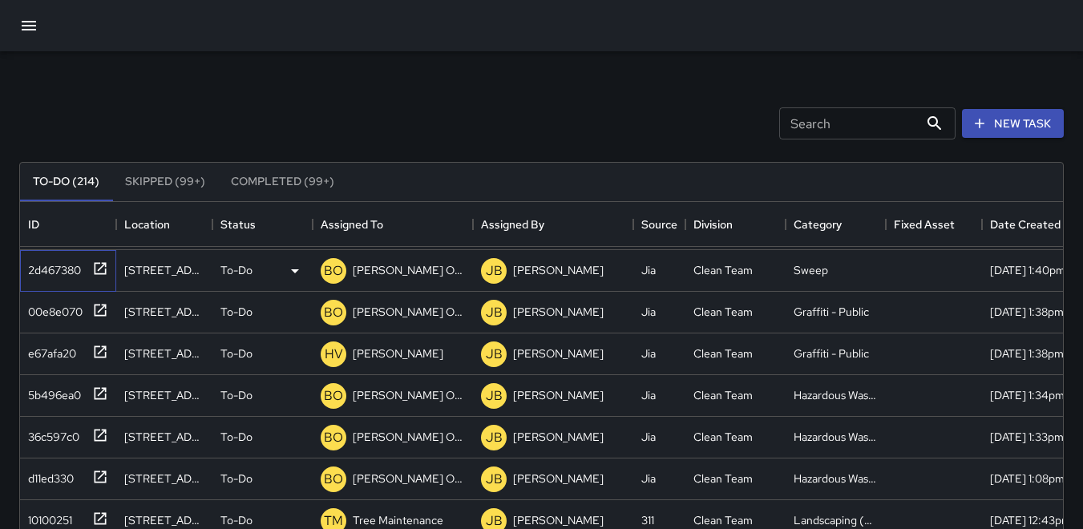
click at [50, 270] on div "2d467380" at bounding box center [51, 267] width 59 height 22
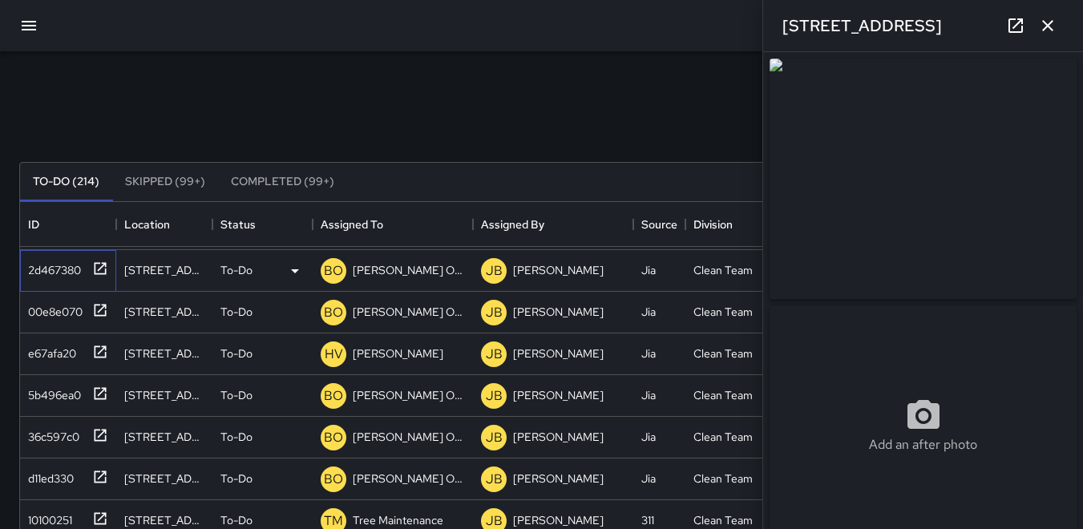
type input "**********"
click at [1048, 27] on icon "button" at bounding box center [1047, 25] width 11 height 11
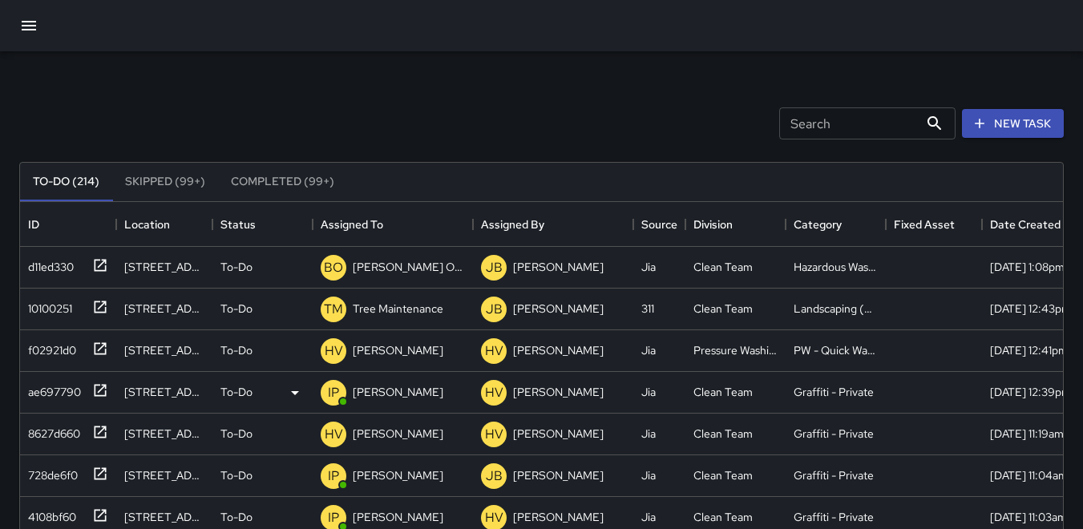
scroll to position [1363, 0]
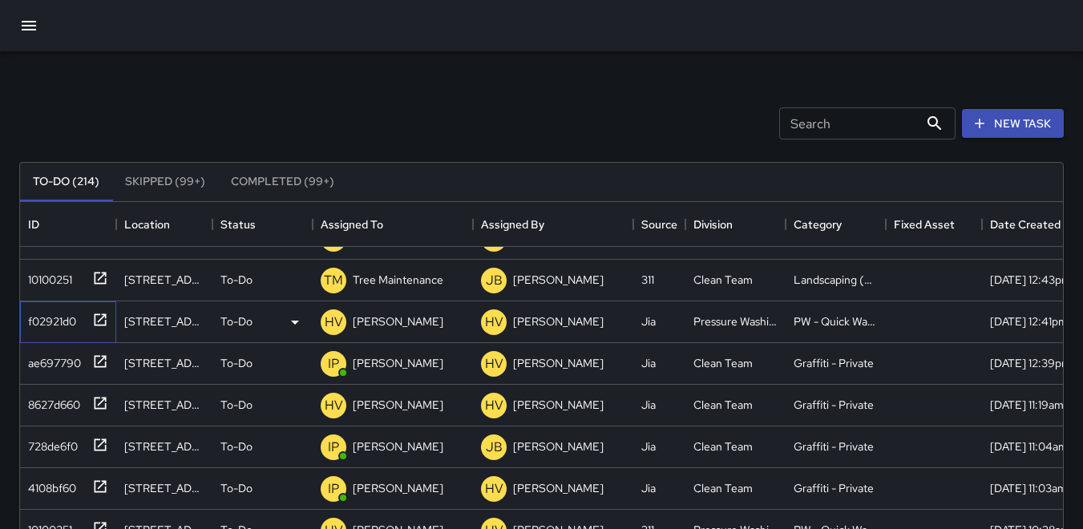
click at [52, 316] on div "f02921d0" at bounding box center [49, 318] width 55 height 22
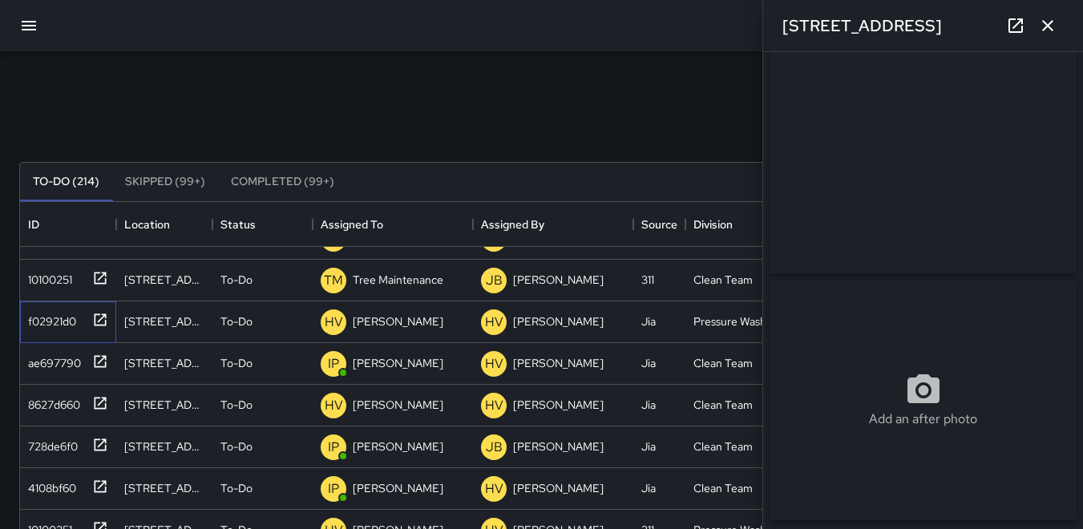
scroll to position [0, 0]
click at [1057, 24] on button "button" at bounding box center [1048, 26] width 32 height 32
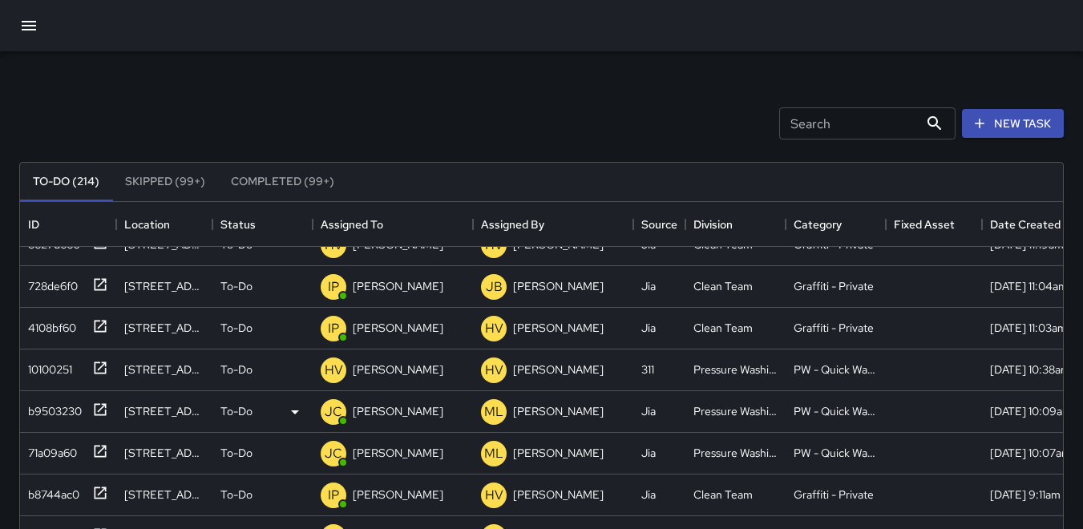
scroll to position [1603, 0]
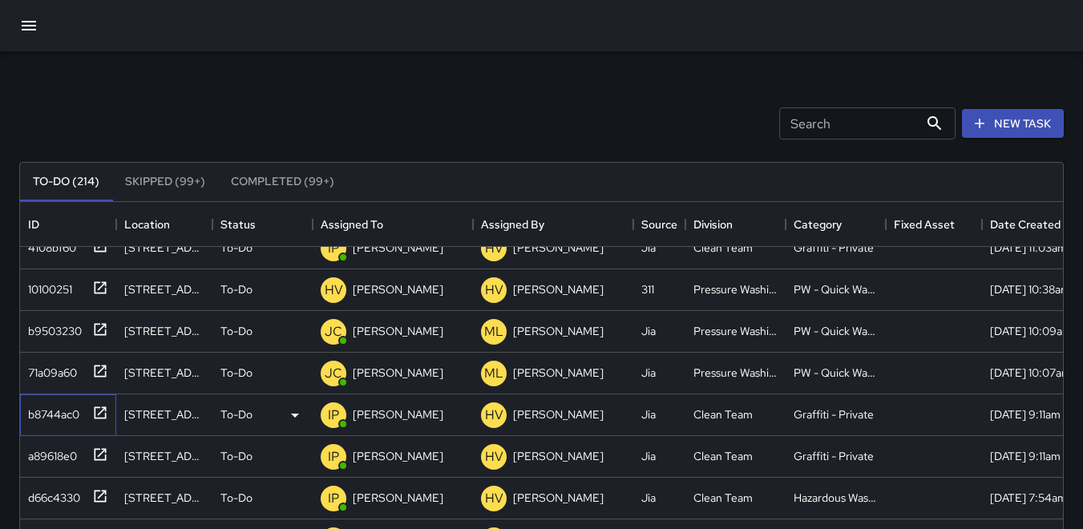
click at [52, 408] on div "b8744ac0" at bounding box center [51, 411] width 58 height 22
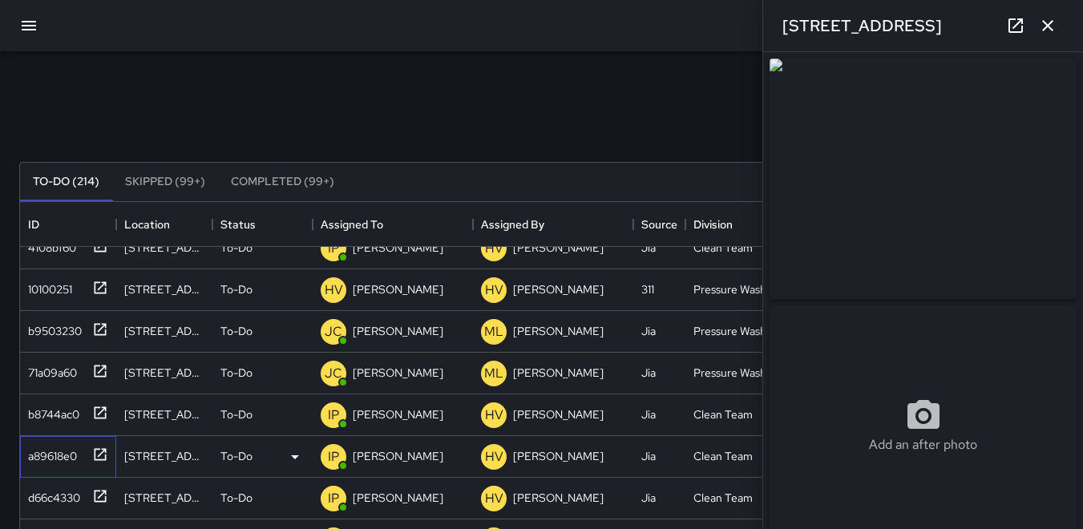
click at [63, 455] on div "a89618e0" at bounding box center [49, 453] width 55 height 22
type input "**********"
click at [69, 494] on div "d66c4330" at bounding box center [51, 494] width 59 height 22
click at [1052, 26] on icon "button" at bounding box center [1047, 25] width 19 height 19
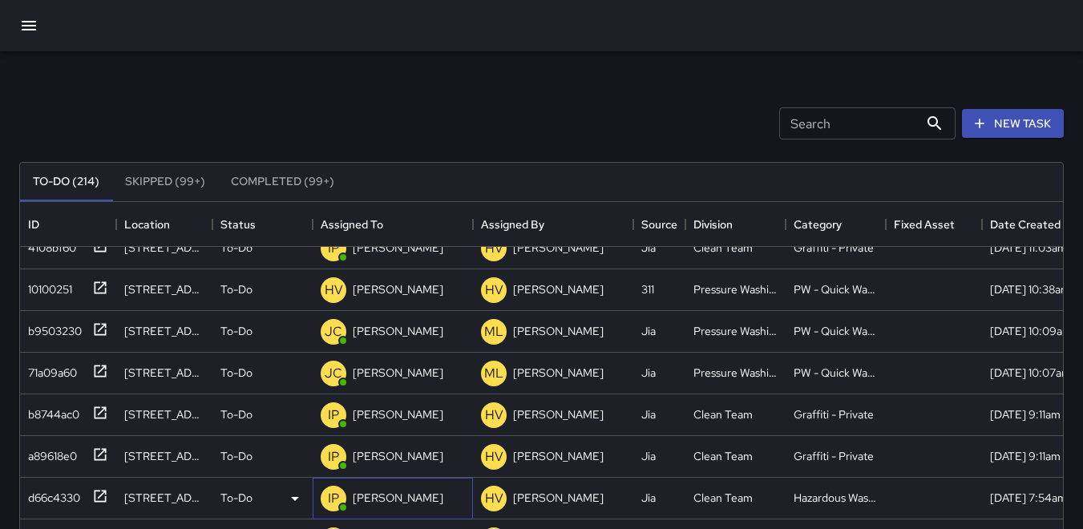
click at [329, 498] on p "IP" at bounding box center [333, 498] width 11 height 19
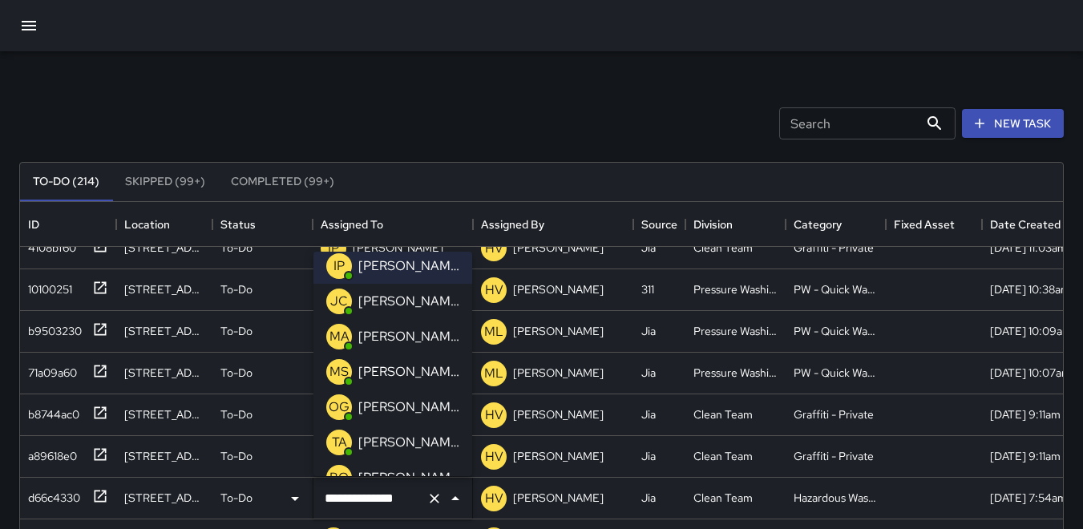
scroll to position [160, 0]
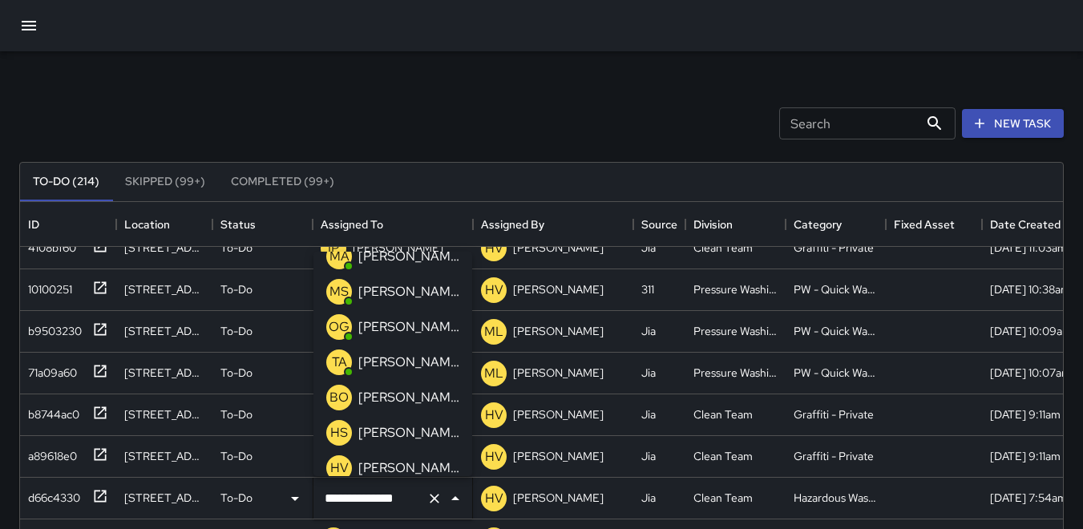
click at [345, 361] on p "TA" at bounding box center [339, 362] width 15 height 19
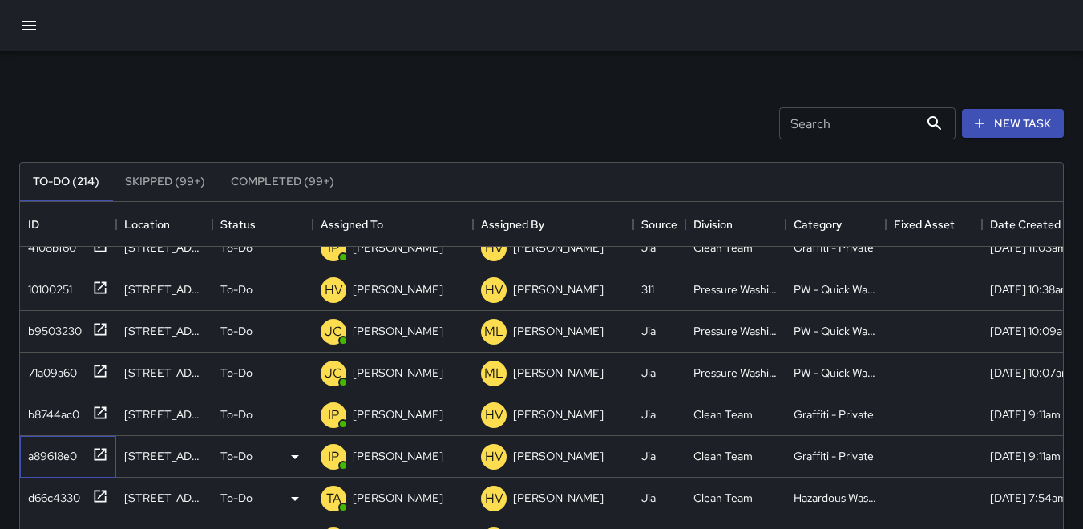
click at [54, 457] on div "a89618e0" at bounding box center [49, 453] width 55 height 22
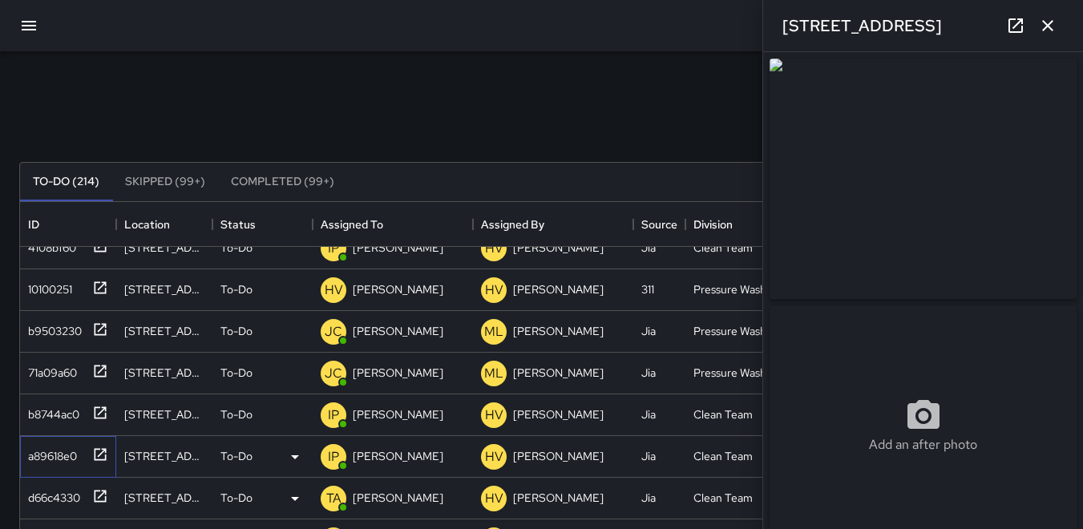
type input "**********"
click at [1050, 30] on icon "button" at bounding box center [1047, 25] width 19 height 19
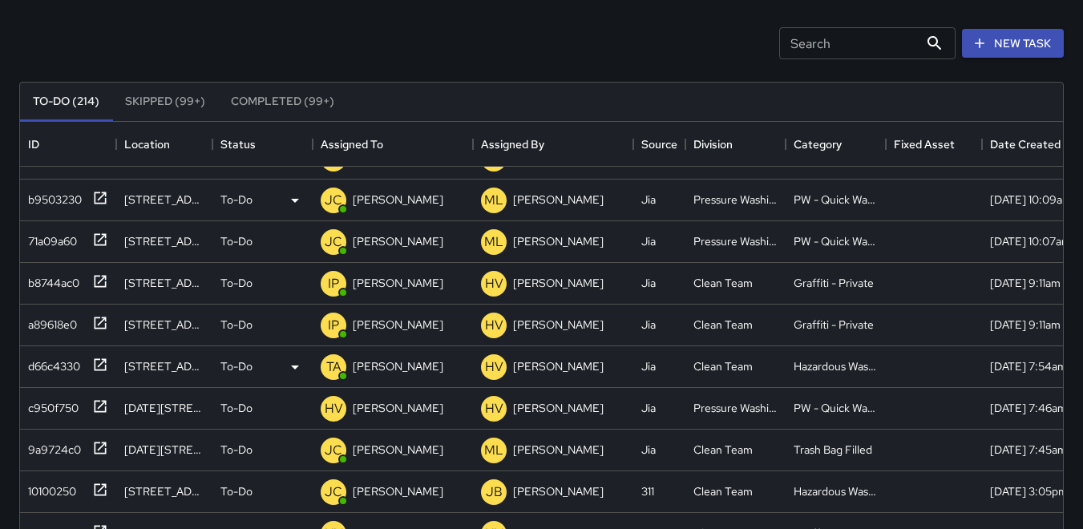
scroll to position [1683, 0]
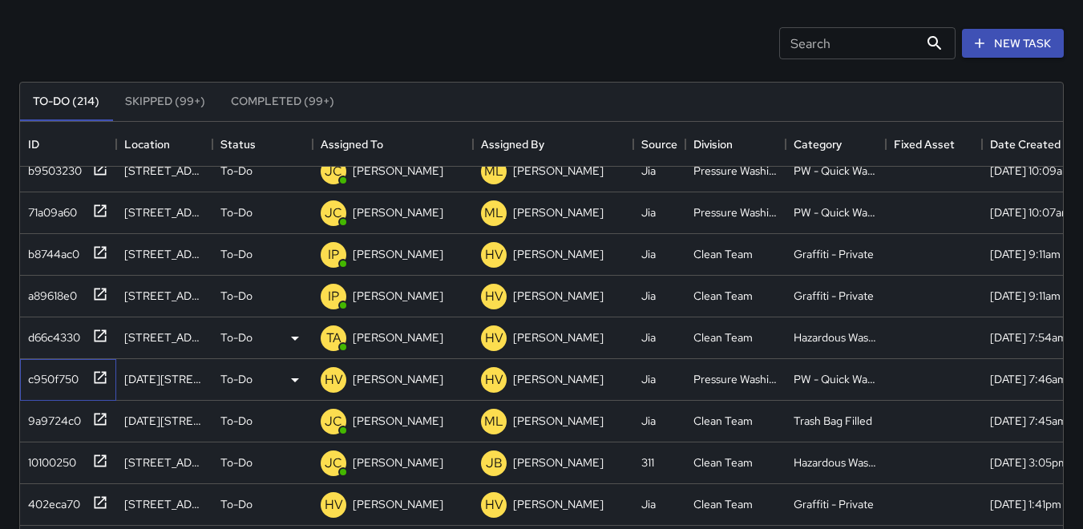
click at [49, 377] on div "c950f750" at bounding box center [50, 376] width 57 height 22
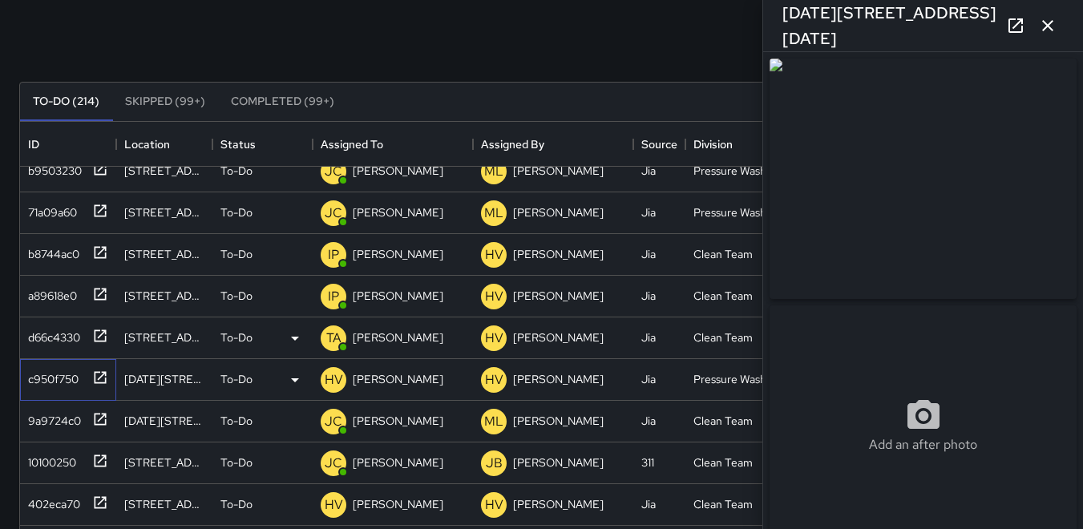
type input "**********"
click at [60, 409] on div "9a9724c0" at bounding box center [51, 417] width 59 height 22
click at [1049, 23] on icon "button" at bounding box center [1047, 25] width 11 height 11
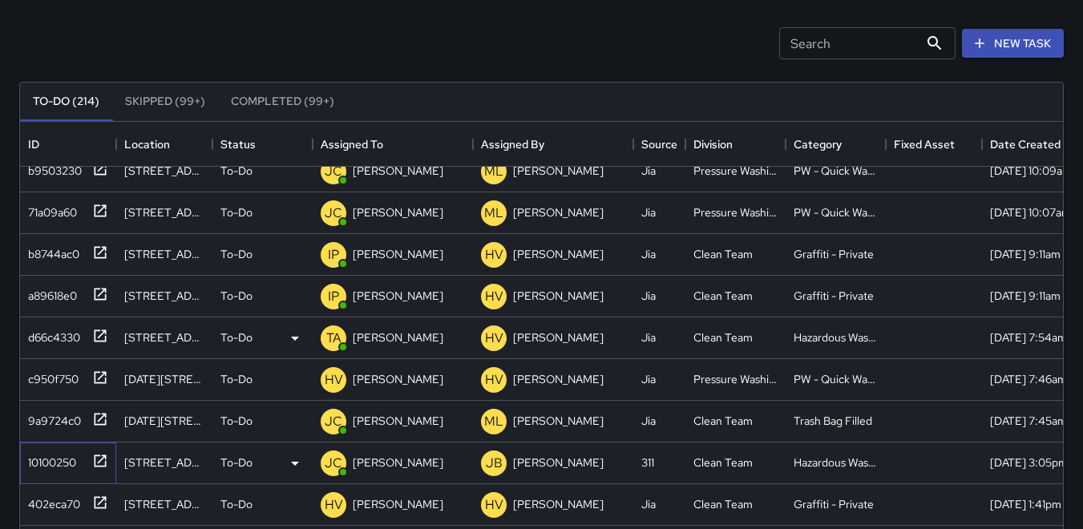
click at [55, 454] on div "10100250" at bounding box center [49, 459] width 55 height 22
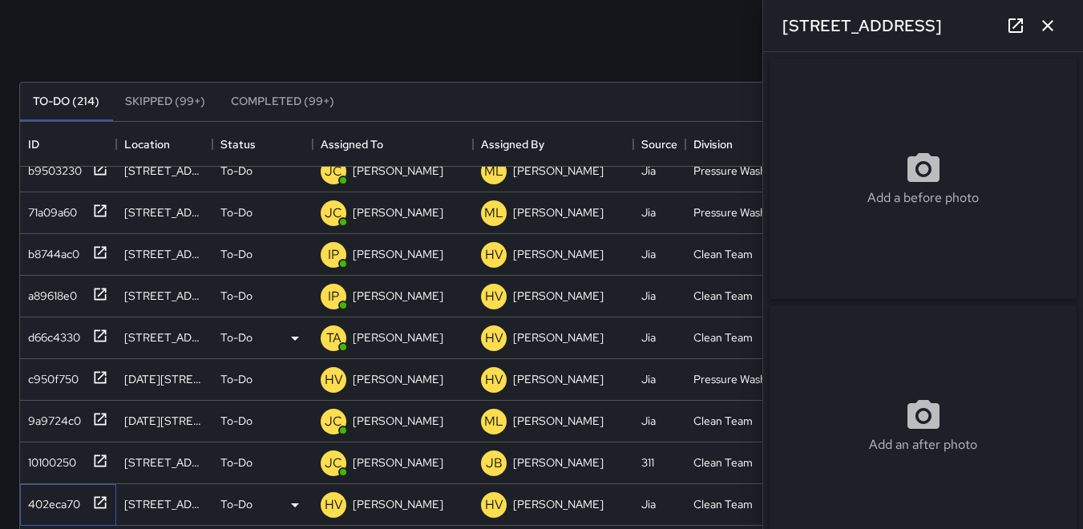
click at [50, 503] on div "402eca70" at bounding box center [51, 501] width 59 height 22
type input "**********"
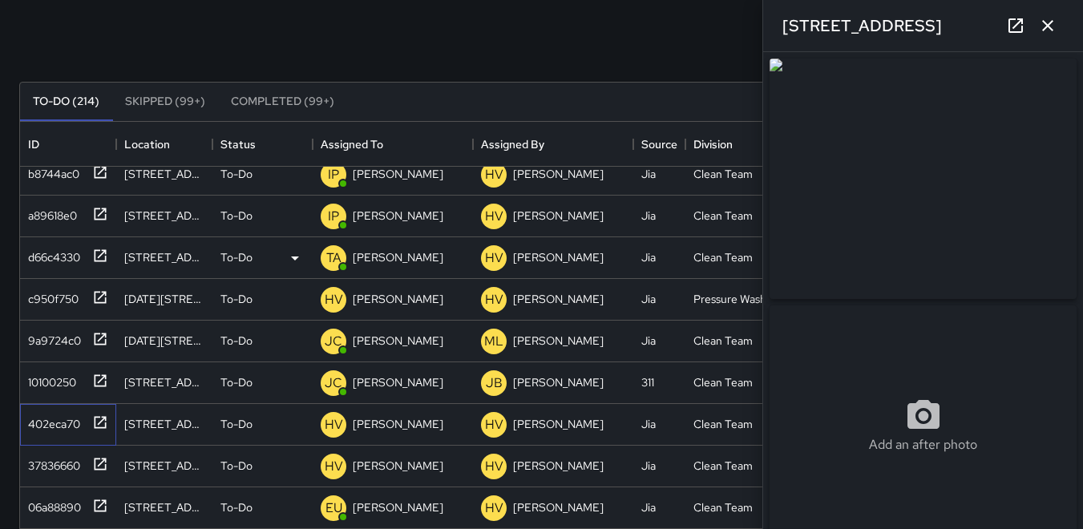
scroll to position [1843, 0]
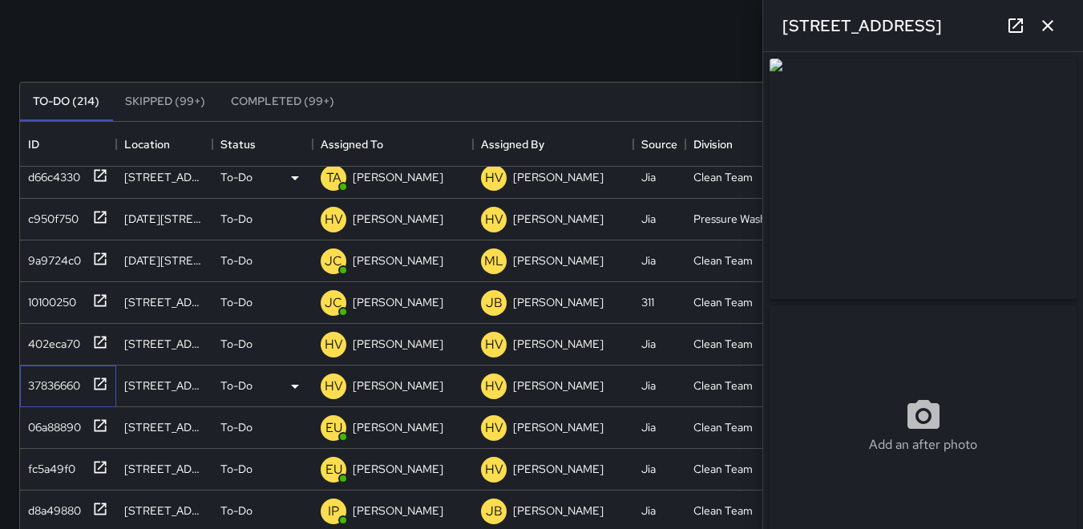
click at [50, 373] on div "37836660" at bounding box center [51, 382] width 59 height 22
type input "**********"
click at [56, 429] on div "06a88890" at bounding box center [51, 424] width 59 height 22
click at [1056, 21] on icon "button" at bounding box center [1047, 25] width 19 height 19
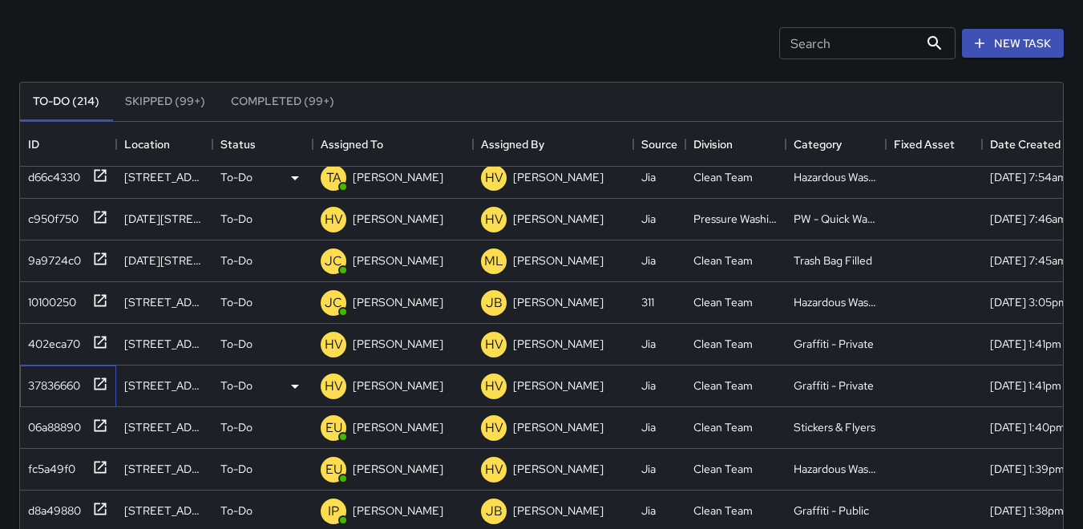
click at [63, 385] on div "37836660" at bounding box center [51, 382] width 59 height 22
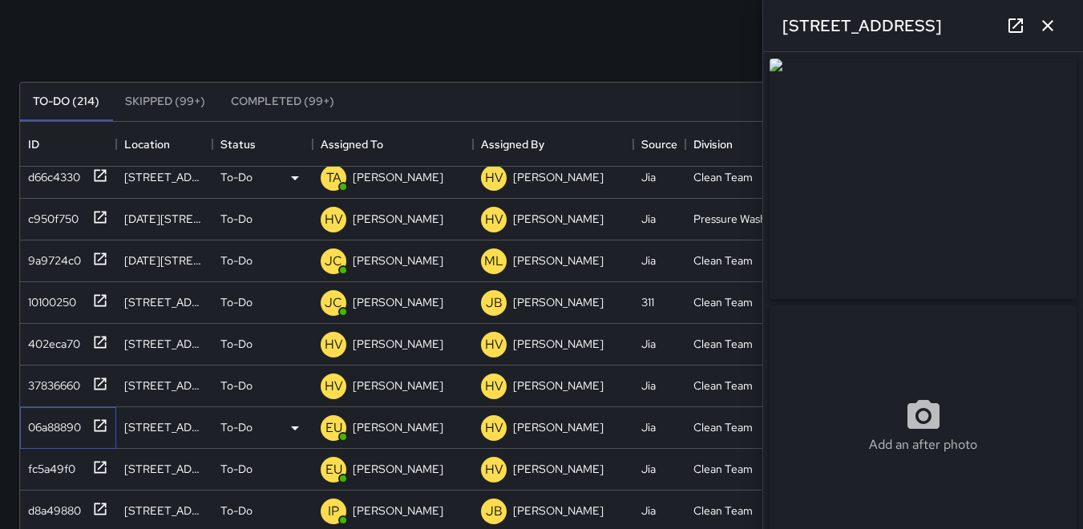
click at [49, 426] on div "06a88890" at bounding box center [51, 424] width 59 height 22
type input "**********"
click at [1055, 26] on icon "button" at bounding box center [1047, 25] width 19 height 19
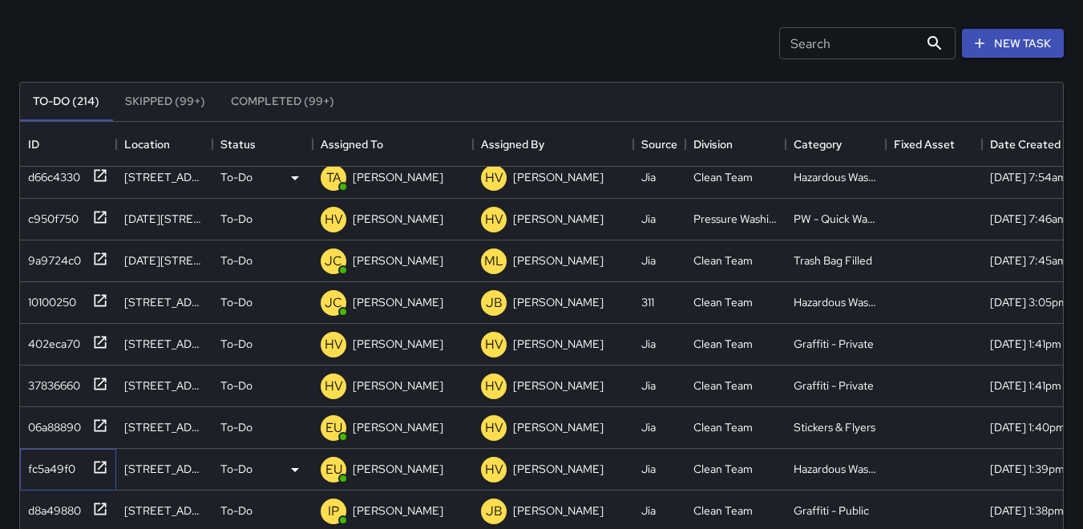
click at [45, 458] on div "fc5a49f0" at bounding box center [49, 465] width 54 height 22
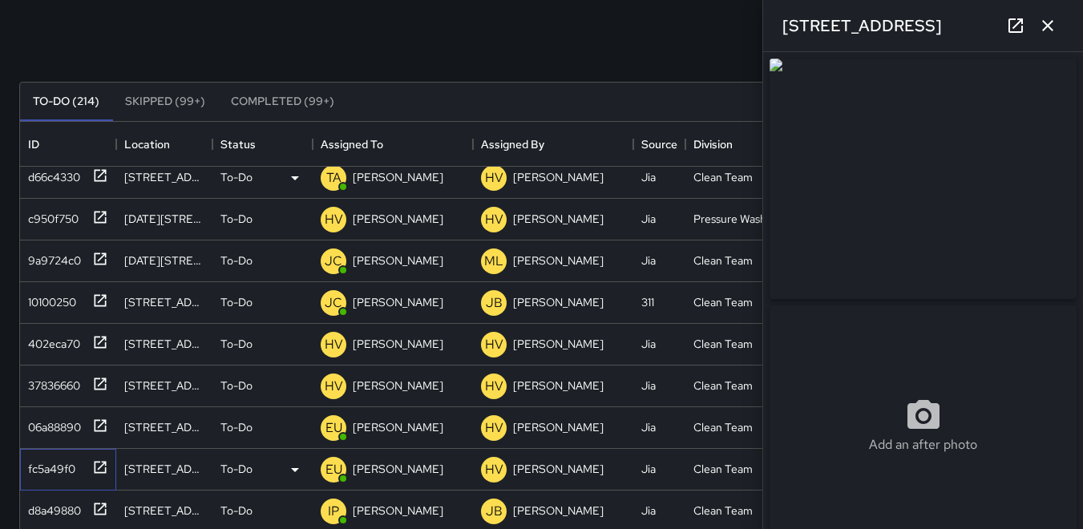
type input "**********"
click at [1054, 29] on icon "button" at bounding box center [1047, 25] width 19 height 19
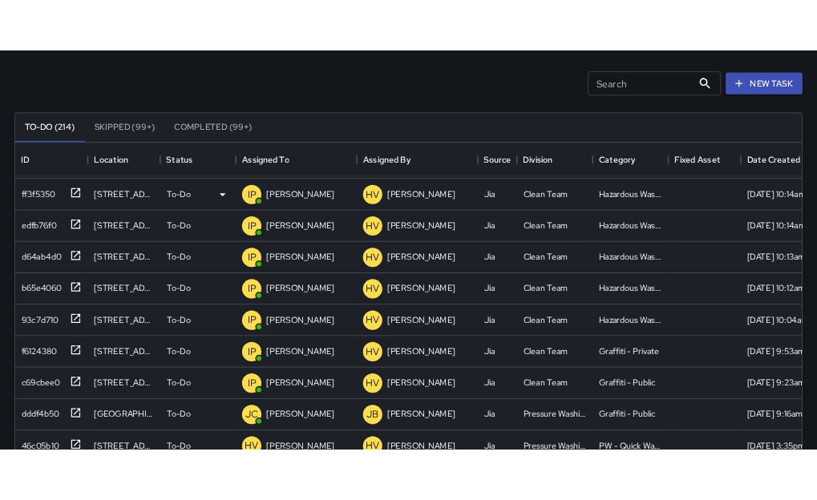
scroll to position [2725, 0]
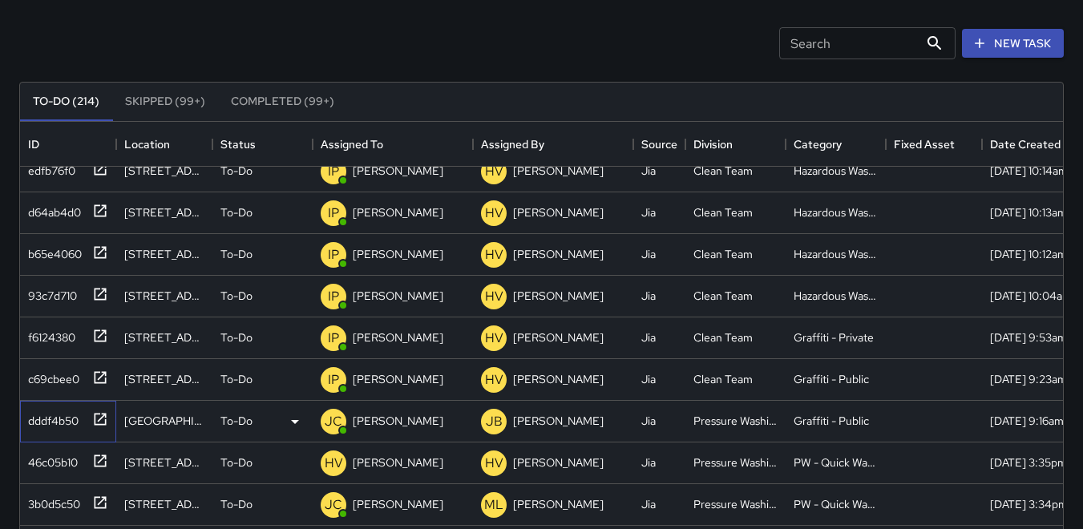
click at [74, 422] on div "dddf4b50" at bounding box center [50, 417] width 57 height 22
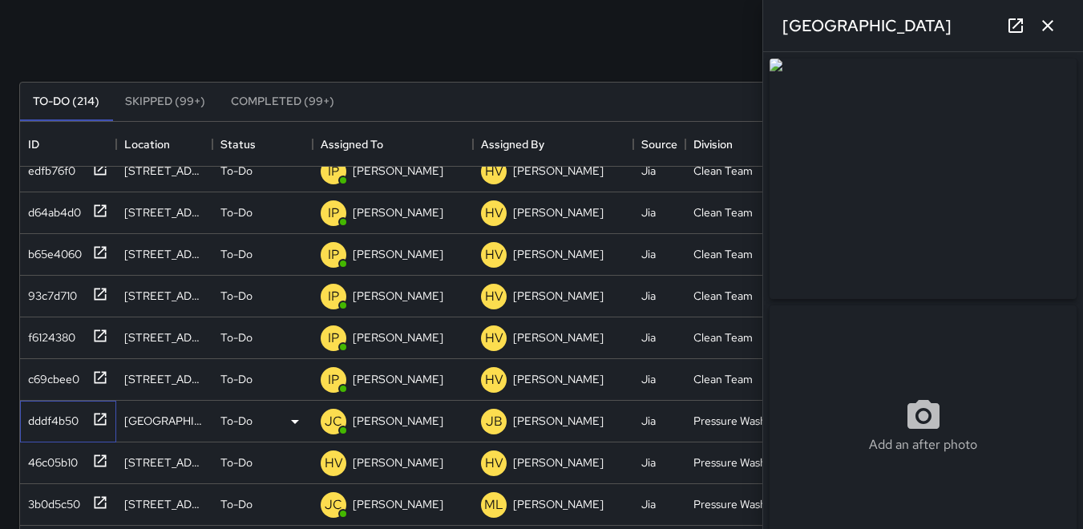
type input "**********"
click at [962, 213] on img at bounding box center [922, 179] width 307 height 240
click at [1054, 25] on icon "button" at bounding box center [1047, 25] width 19 height 19
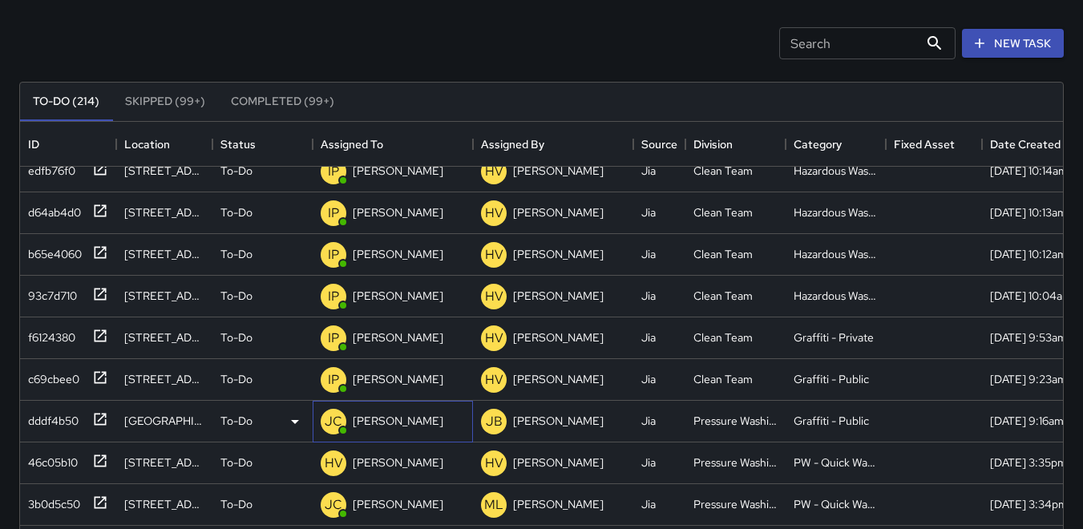
click at [331, 418] on p "JC" at bounding box center [334, 421] width 18 height 19
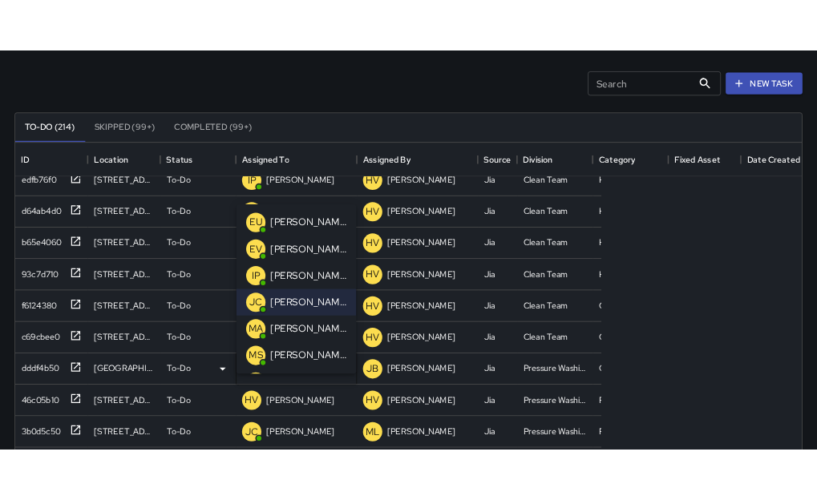
scroll to position [667, 765]
